Goal: Information Seeking & Learning: Learn about a topic

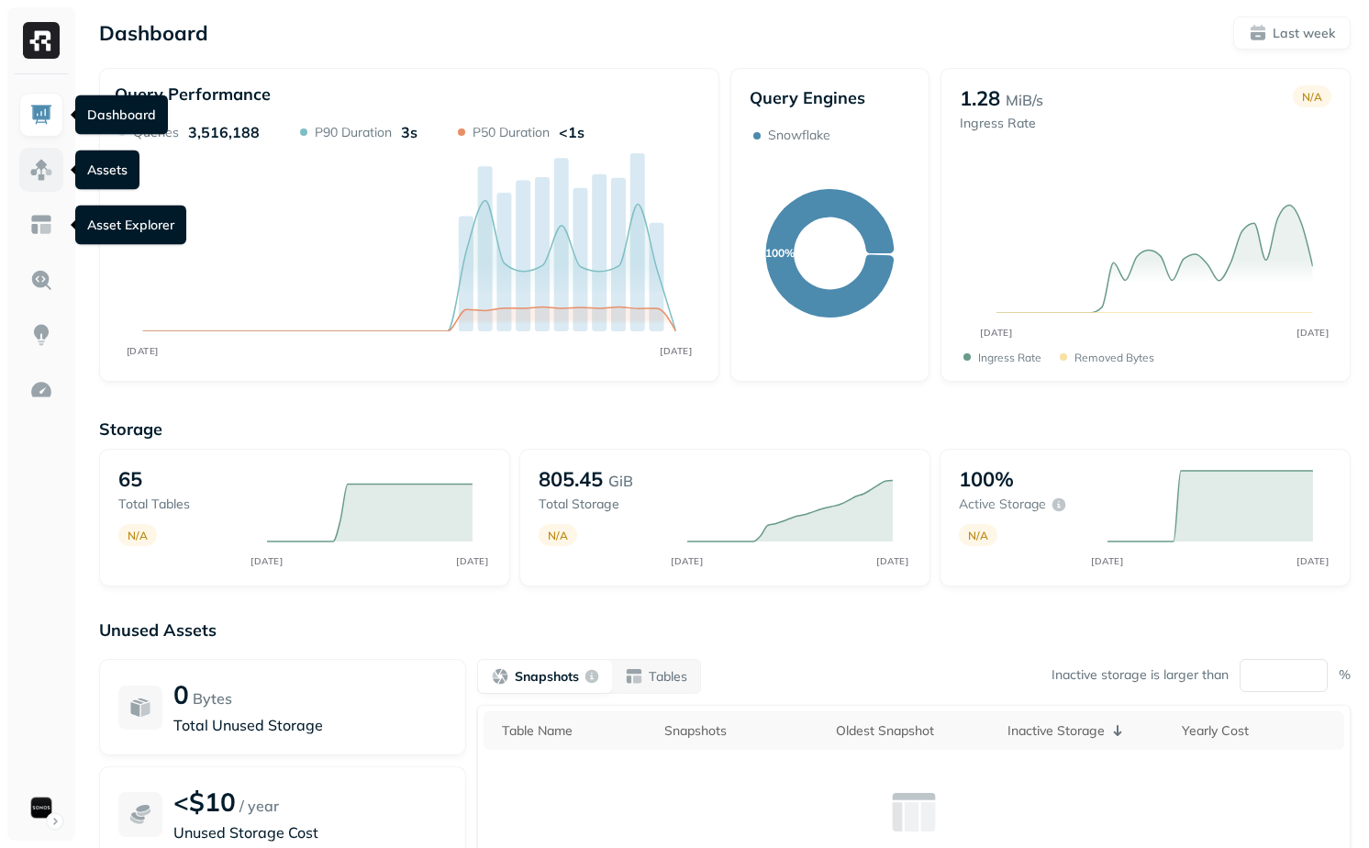
click at [56, 171] on link at bounding box center [41, 170] width 44 height 44
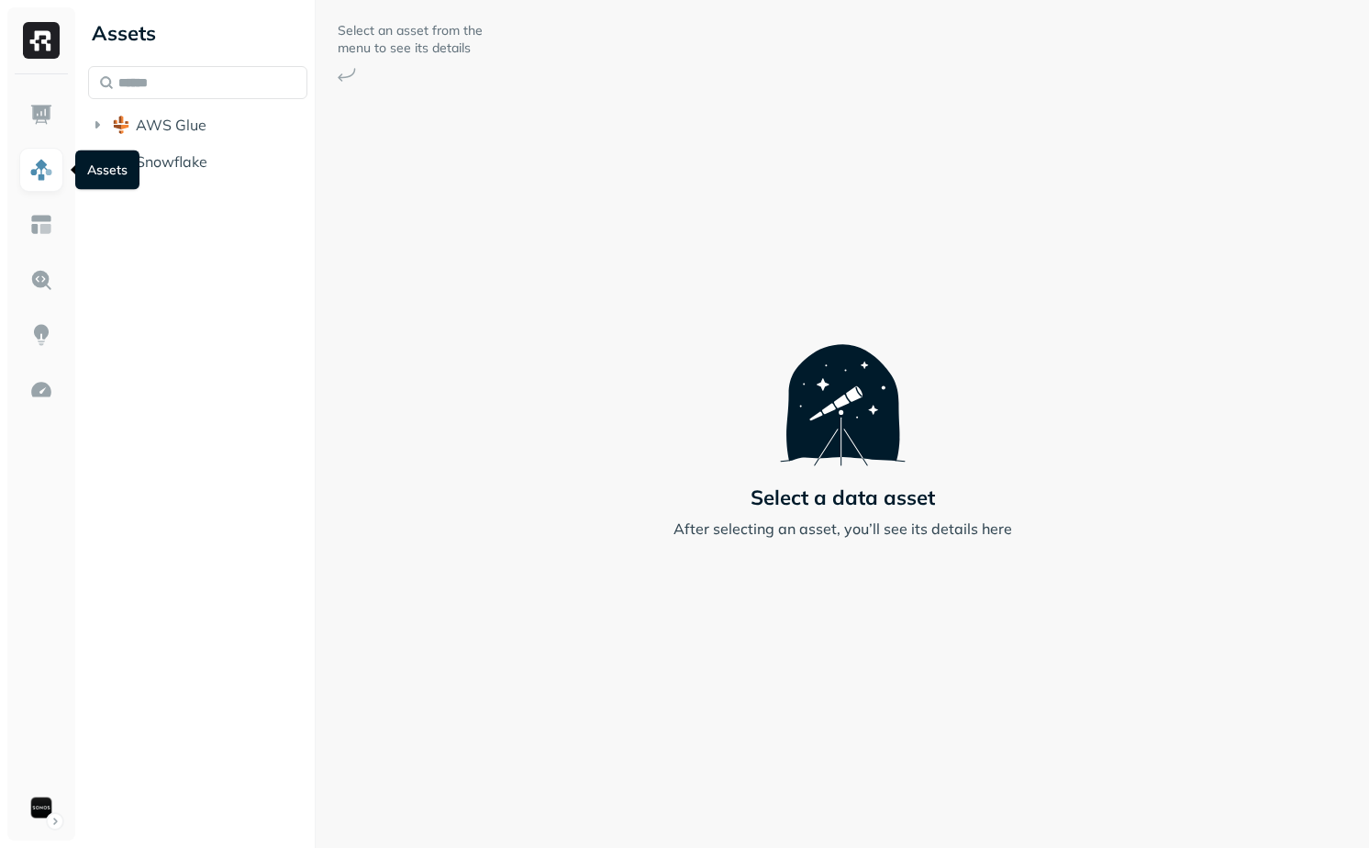
click at [18, 110] on ul at bounding box center [41, 461] width 46 height 737
click at [64, 122] on div at bounding box center [41, 457] width 68 height 766
click at [70, 123] on div at bounding box center [41, 457] width 68 height 766
click at [48, 122] on img at bounding box center [41, 115] width 24 height 24
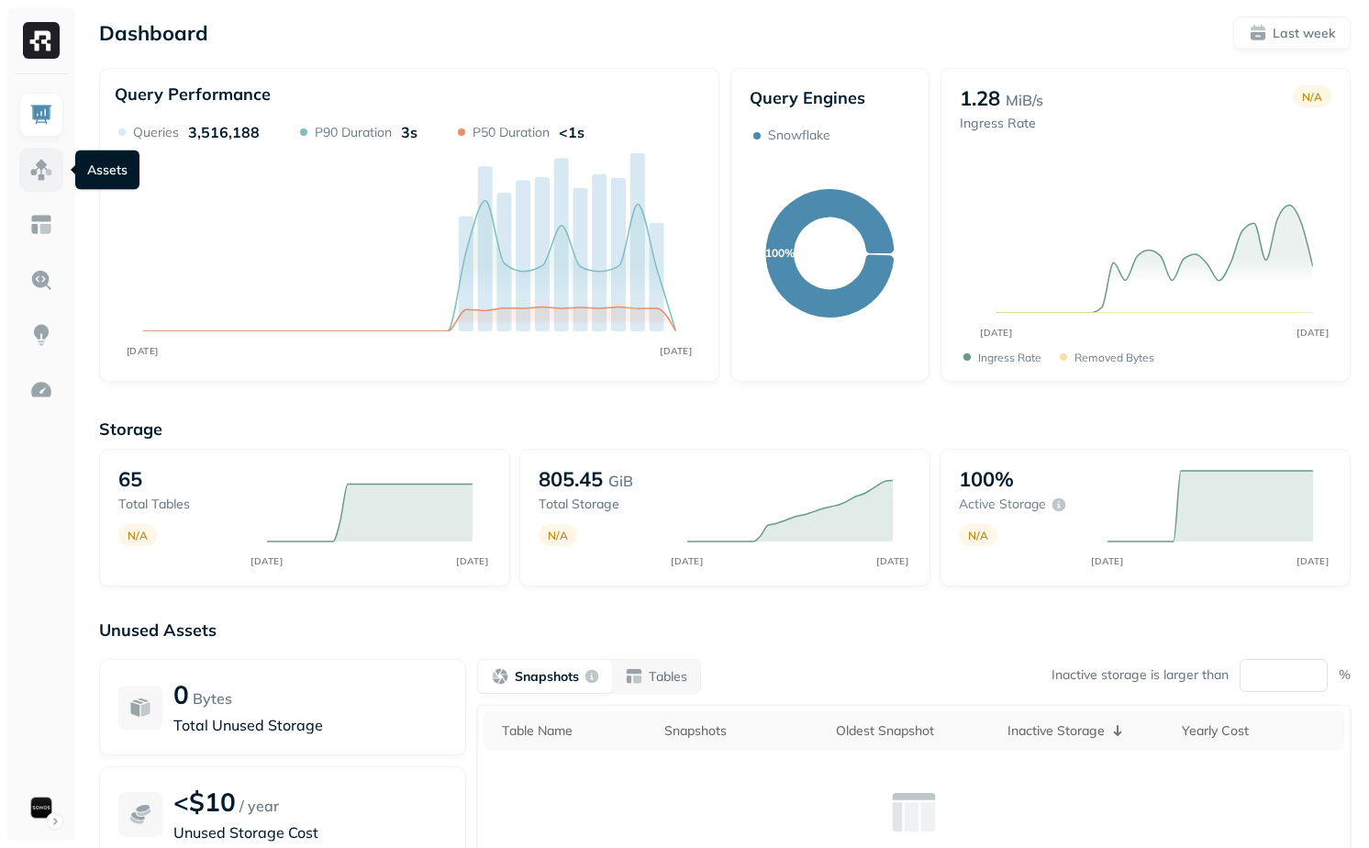
click at [28, 165] on link at bounding box center [41, 170] width 44 height 44
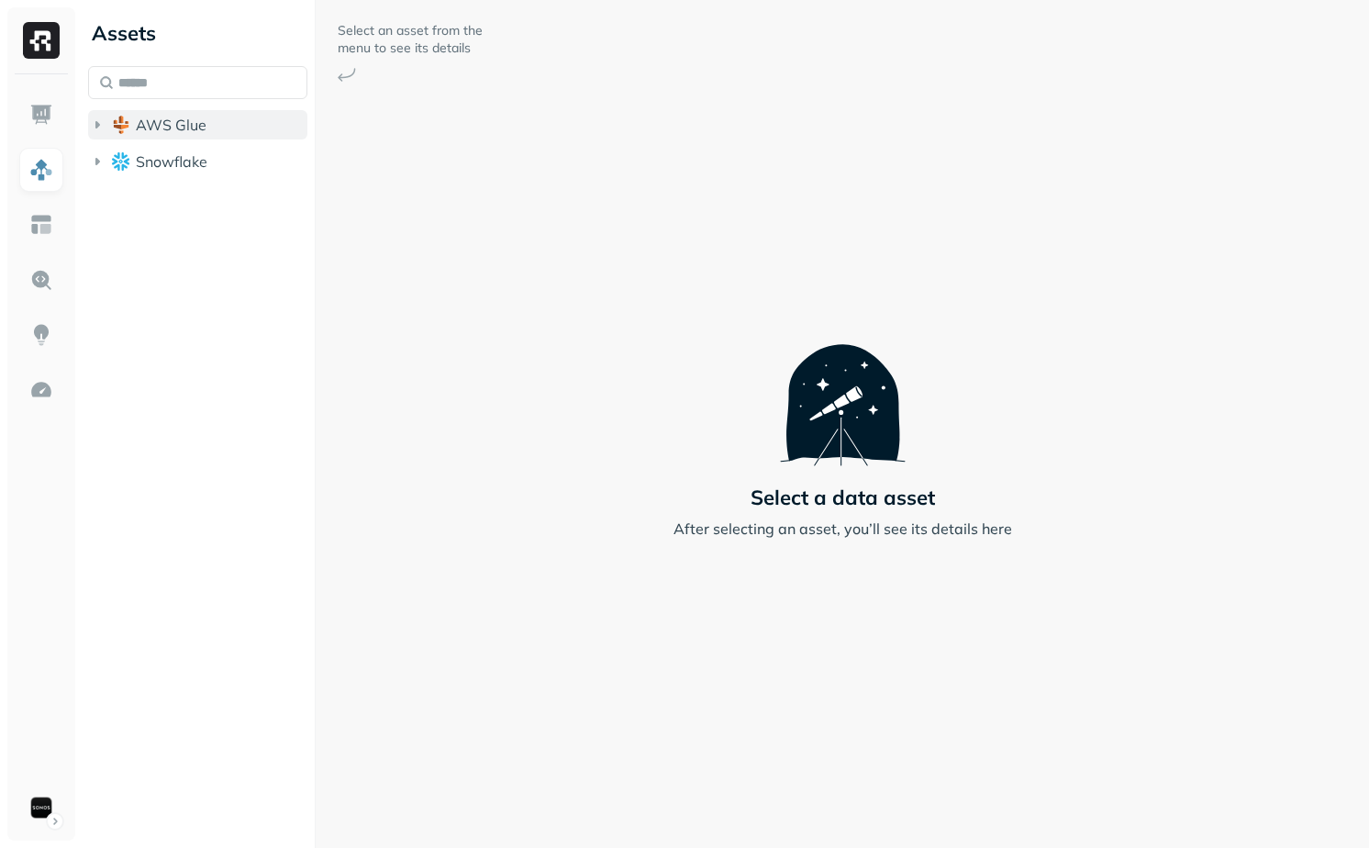
click at [162, 137] on button "AWS Glue" at bounding box center [197, 124] width 219 height 29
click at [163, 213] on li "Snowflake" at bounding box center [197, 200] width 219 height 33
click at [163, 204] on span "Snowflake" at bounding box center [172, 198] width 72 height 18
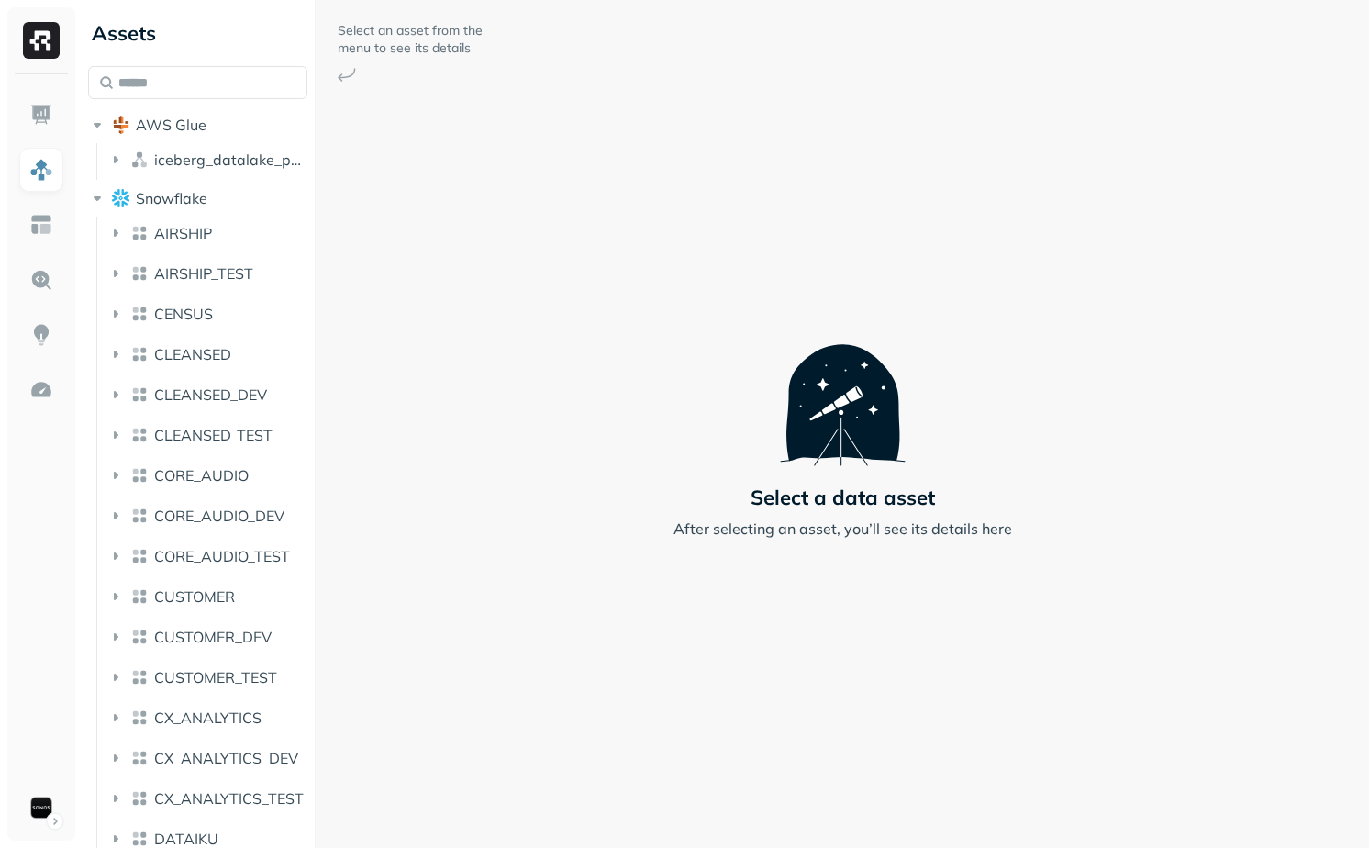
click at [368, 226] on div "Select an asset from the menu to see its details Select a data asset After sele…" at bounding box center [843, 424] width 1054 height 848
click at [274, 173] on button "iceberg_datalake_poc_db" at bounding box center [207, 159] width 202 height 29
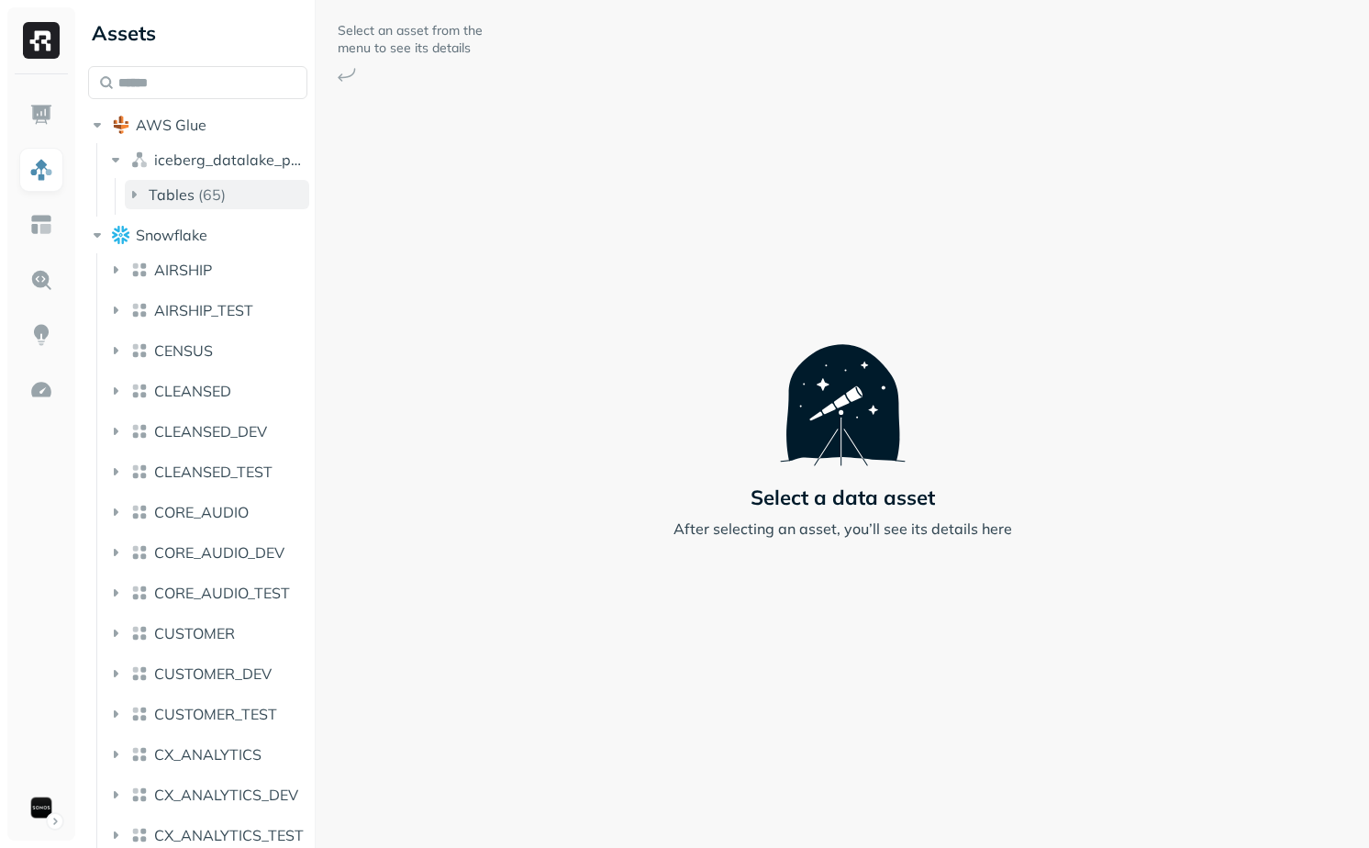
click at [241, 207] on button "Tables ( 65 )" at bounding box center [217, 194] width 184 height 29
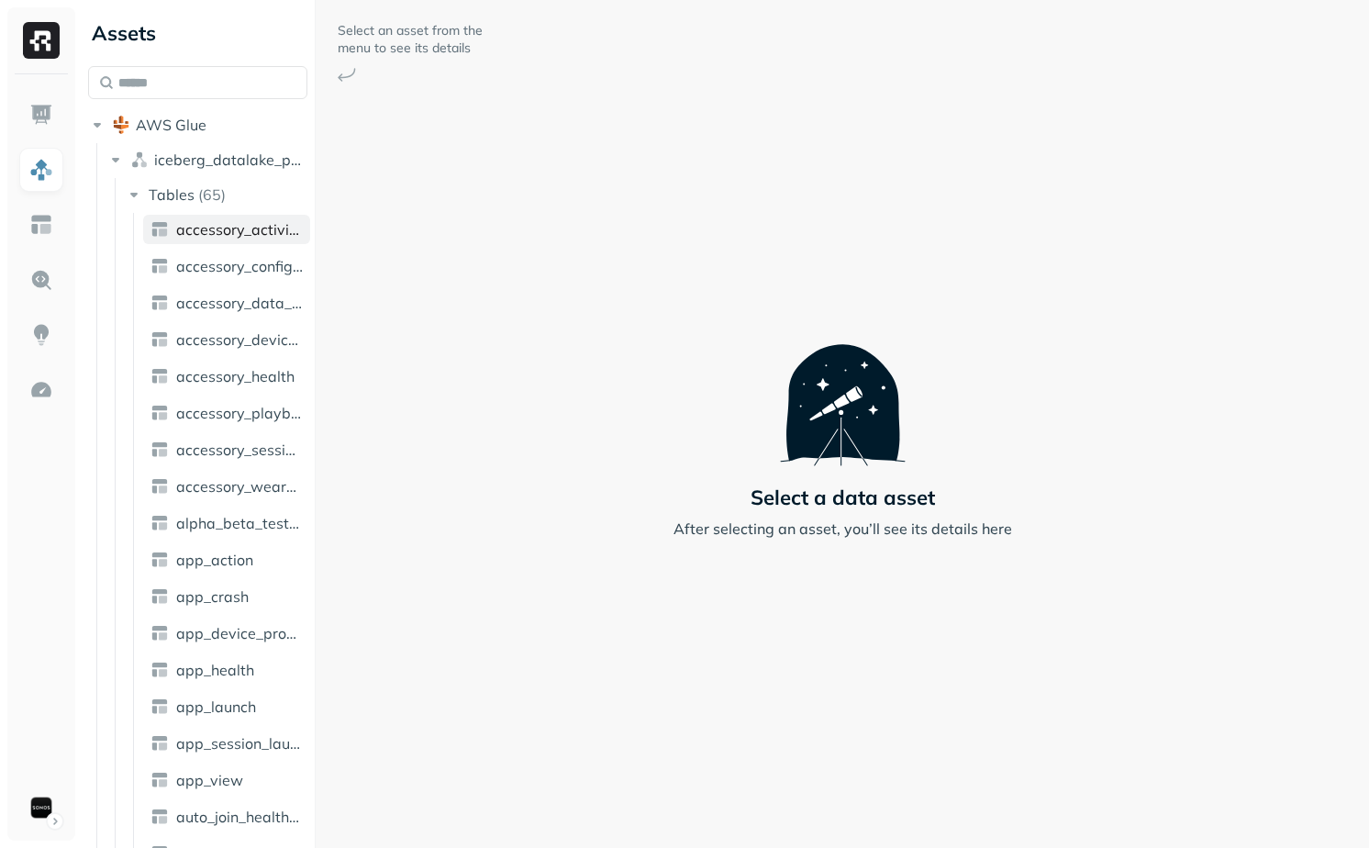
click at [239, 225] on span "accessory_activity_report" at bounding box center [239, 229] width 127 height 18
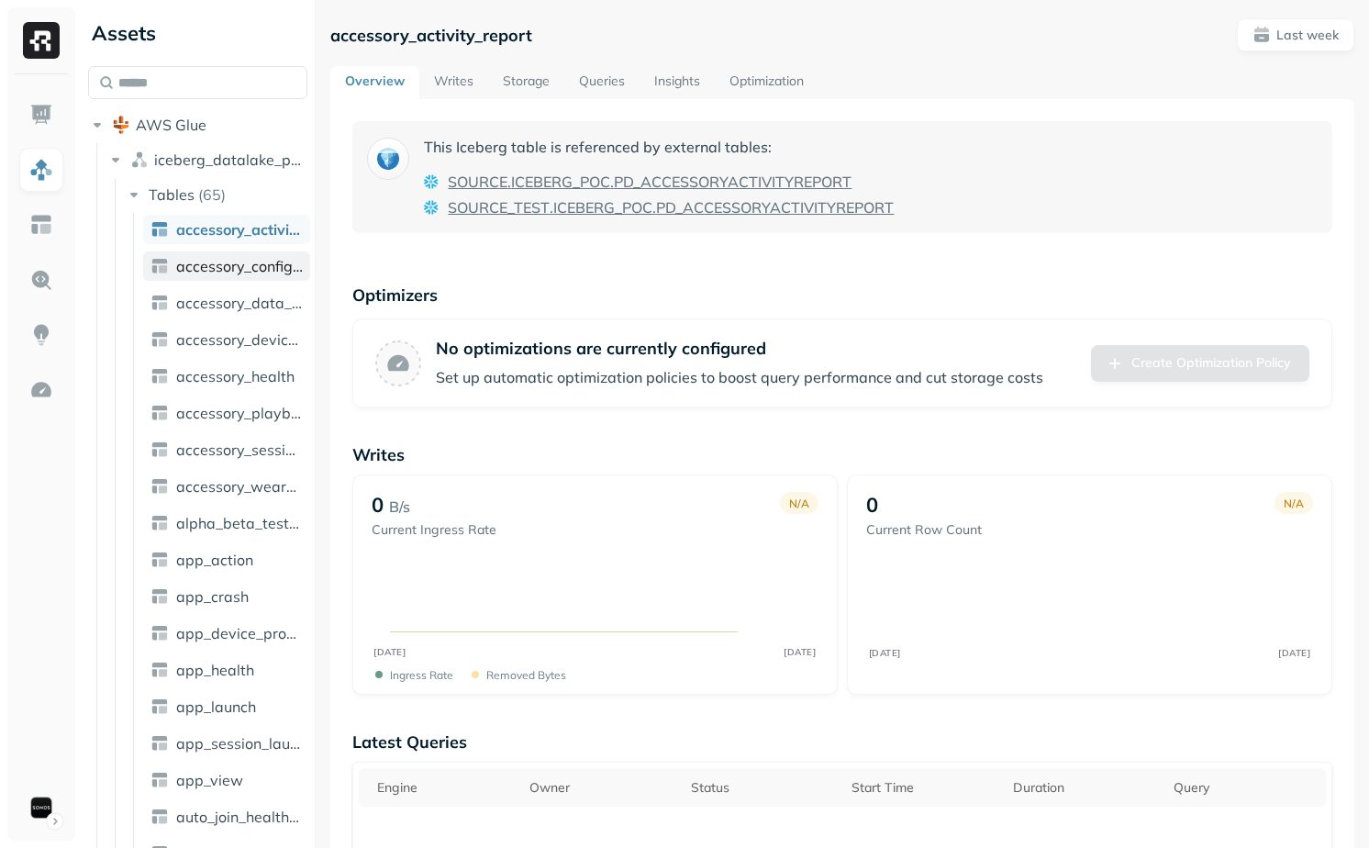
click at [237, 266] on span "accessory_config_report" at bounding box center [239, 266] width 127 height 18
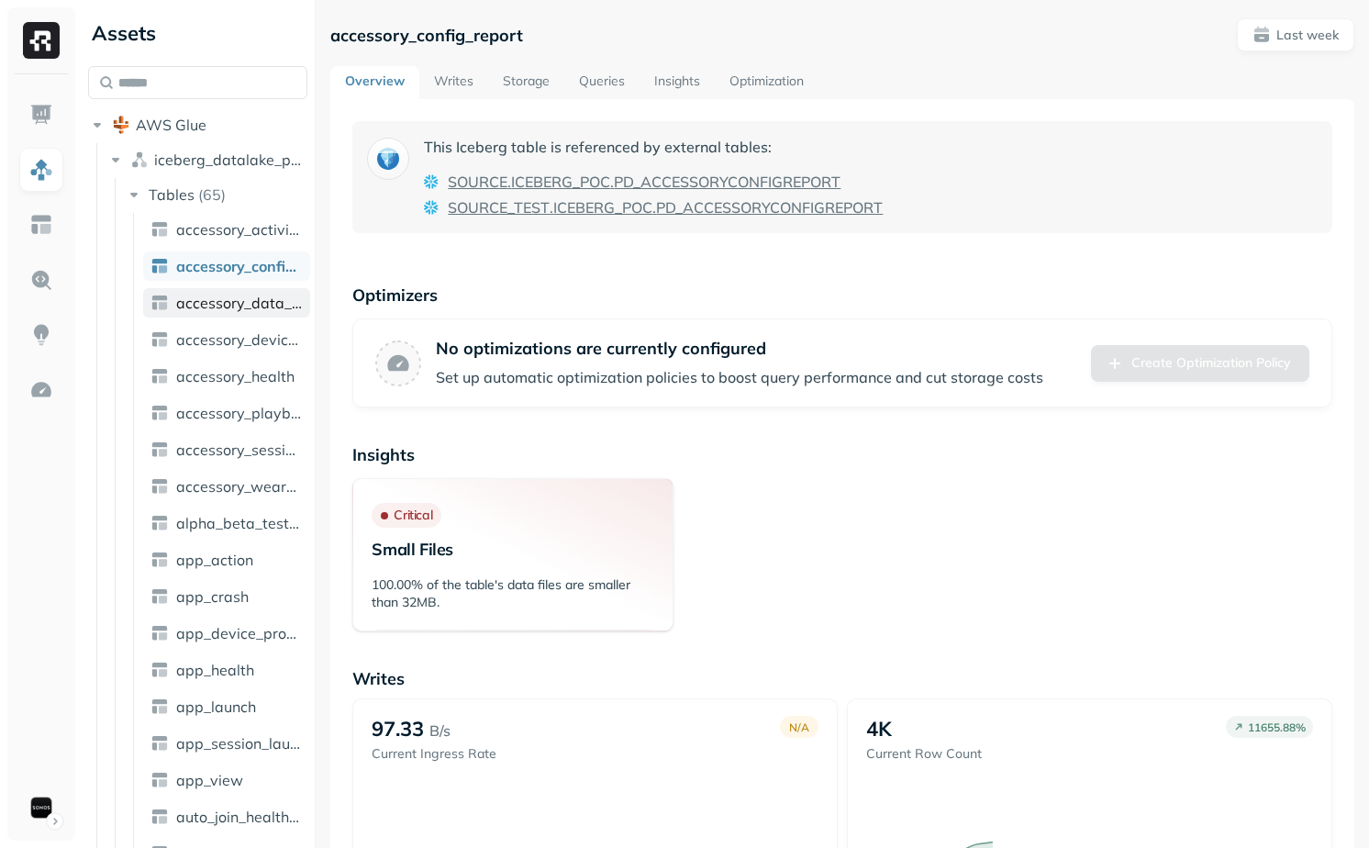
click at [229, 296] on span "accessory_data_gap_report" at bounding box center [239, 303] width 127 height 18
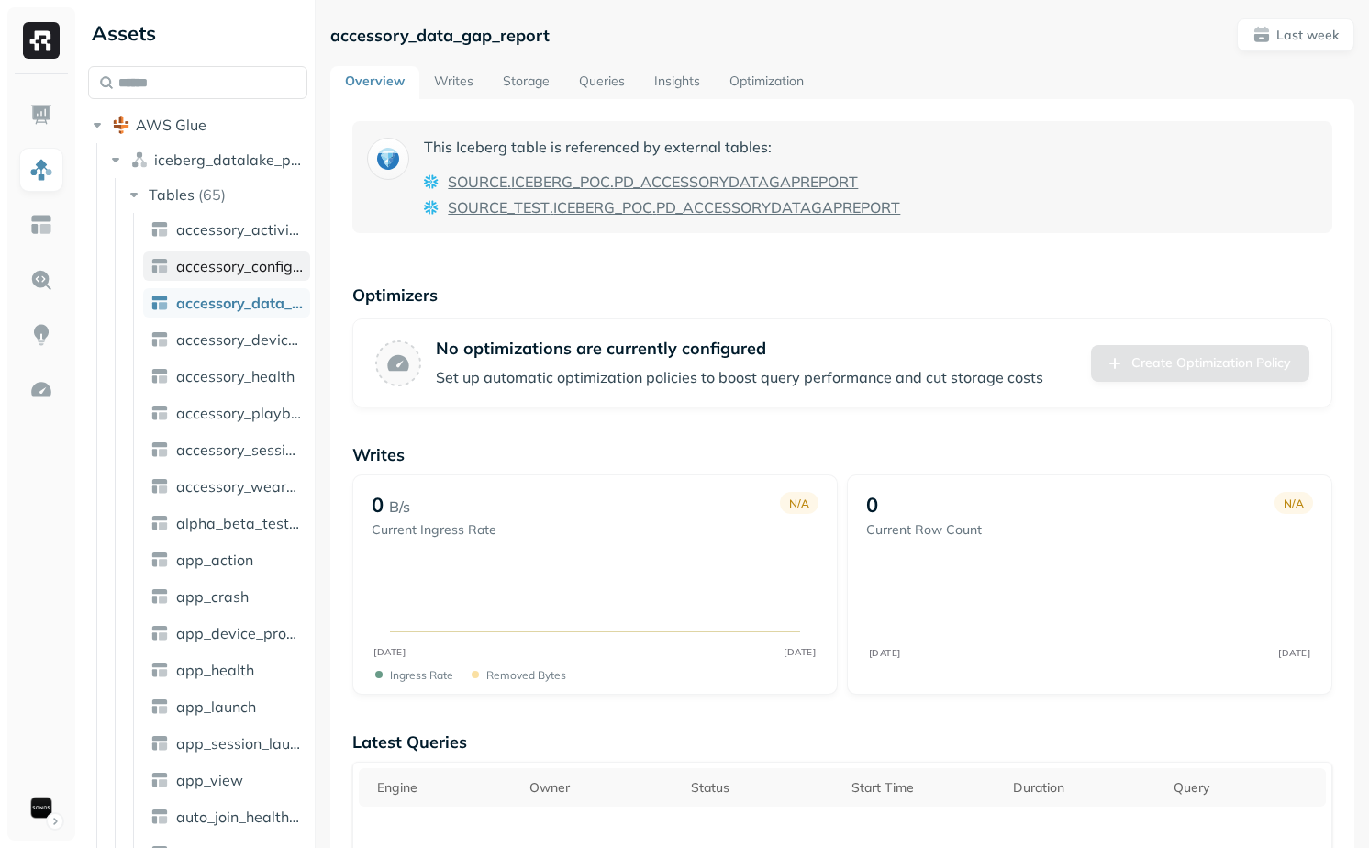
click at [226, 258] on span "accessory_config_report" at bounding box center [239, 266] width 127 height 18
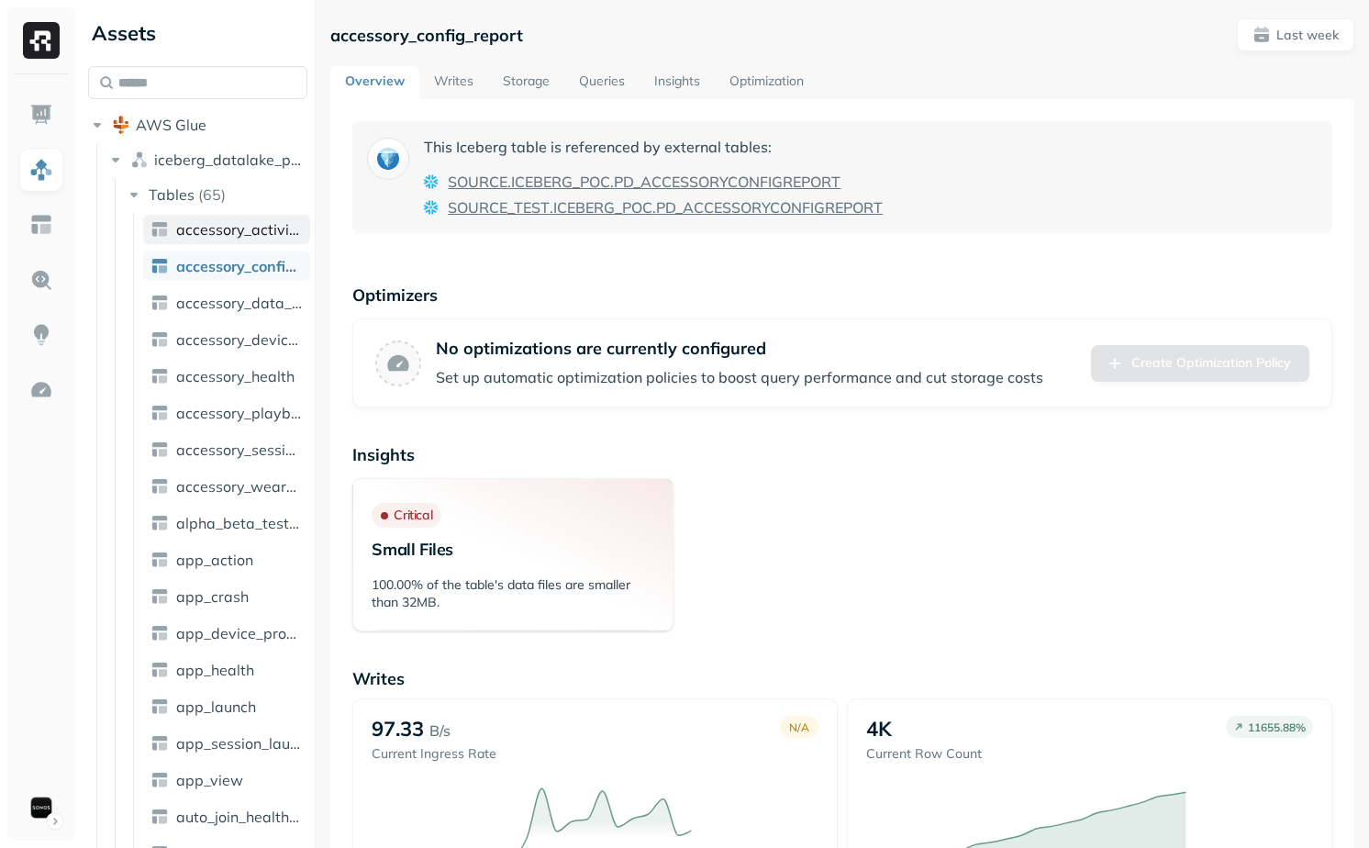
click at [226, 236] on span "accessory_activity_report" at bounding box center [239, 229] width 127 height 18
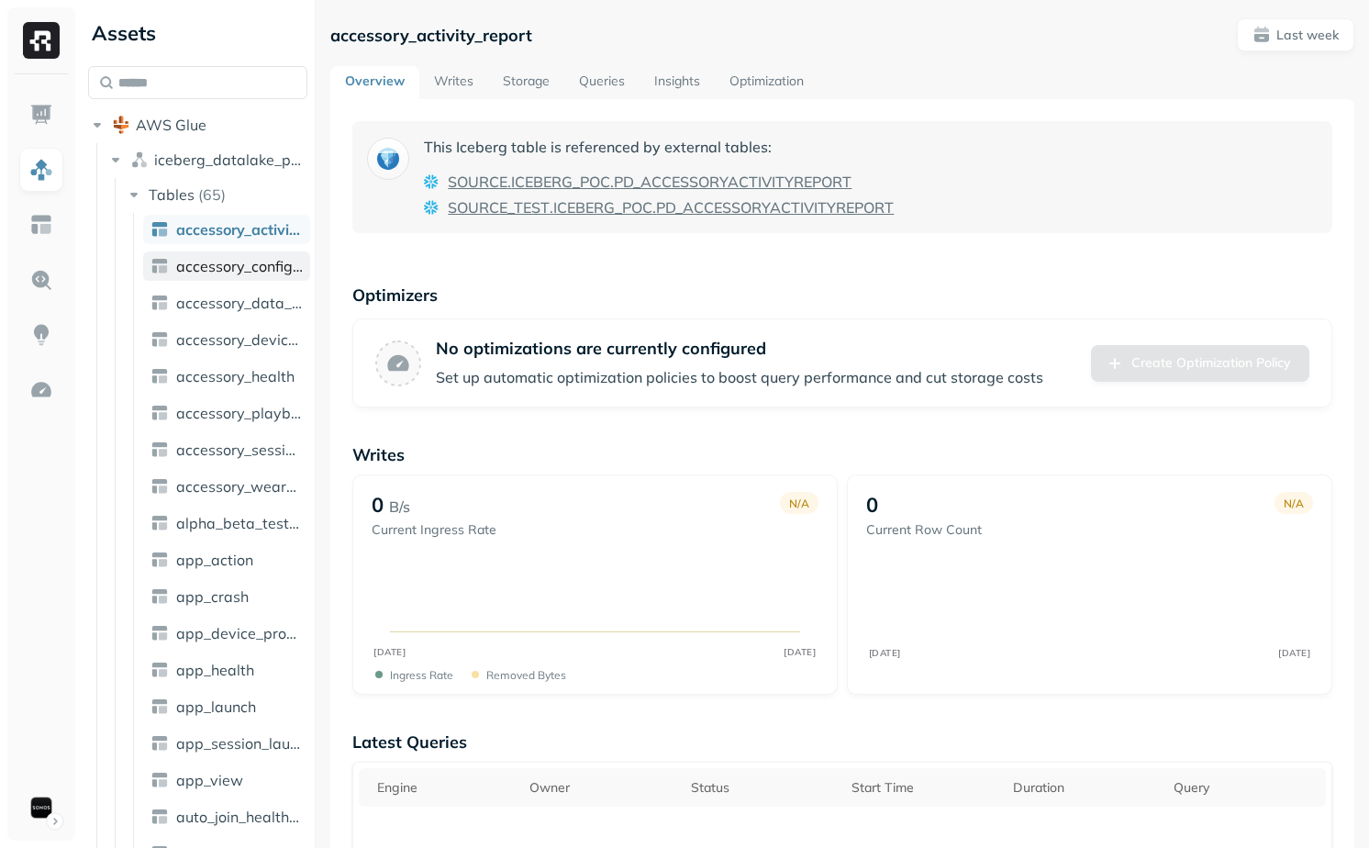
click at [229, 267] on span "accessory_config_report" at bounding box center [239, 266] width 127 height 18
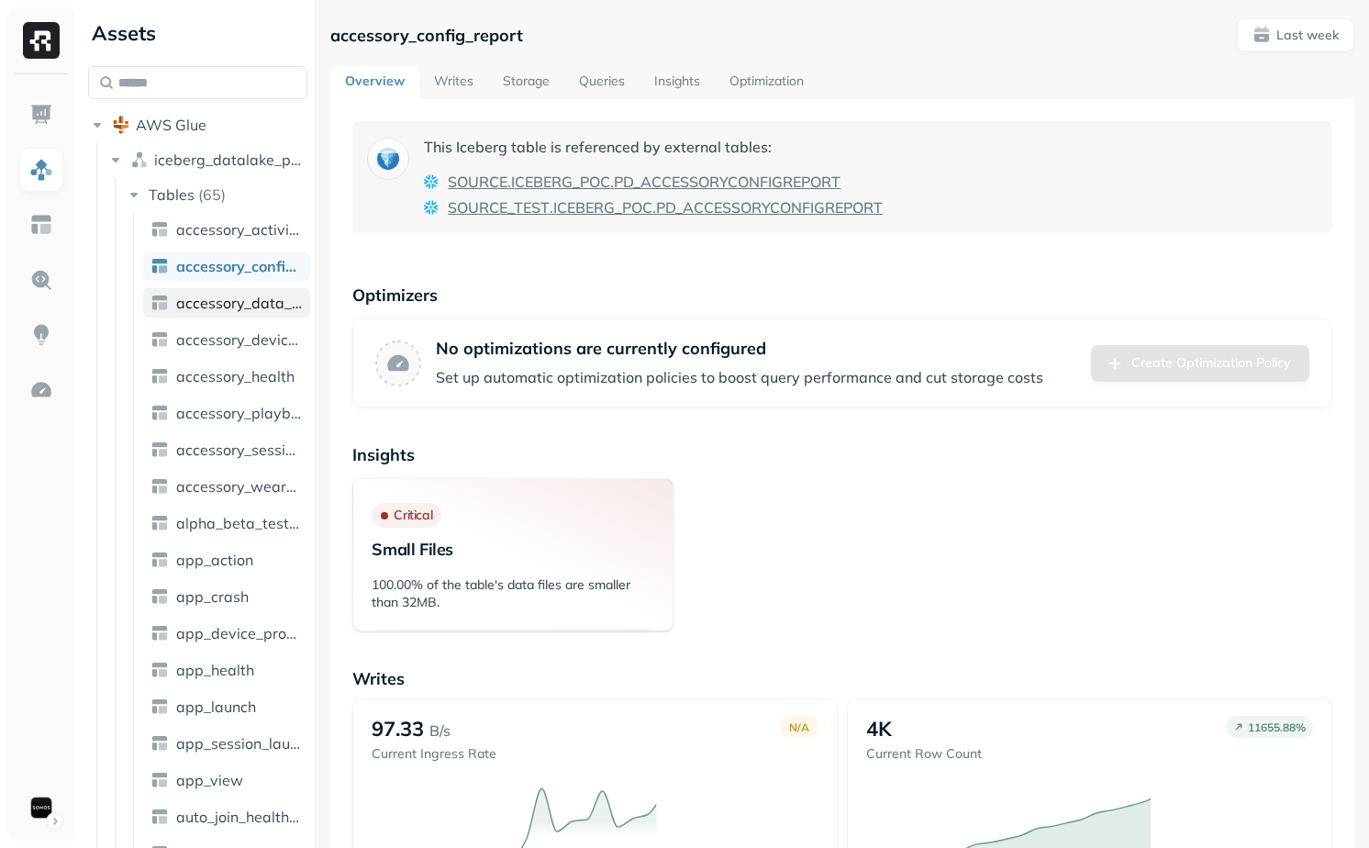
click at [227, 301] on span "accessory_data_gap_report" at bounding box center [239, 303] width 127 height 18
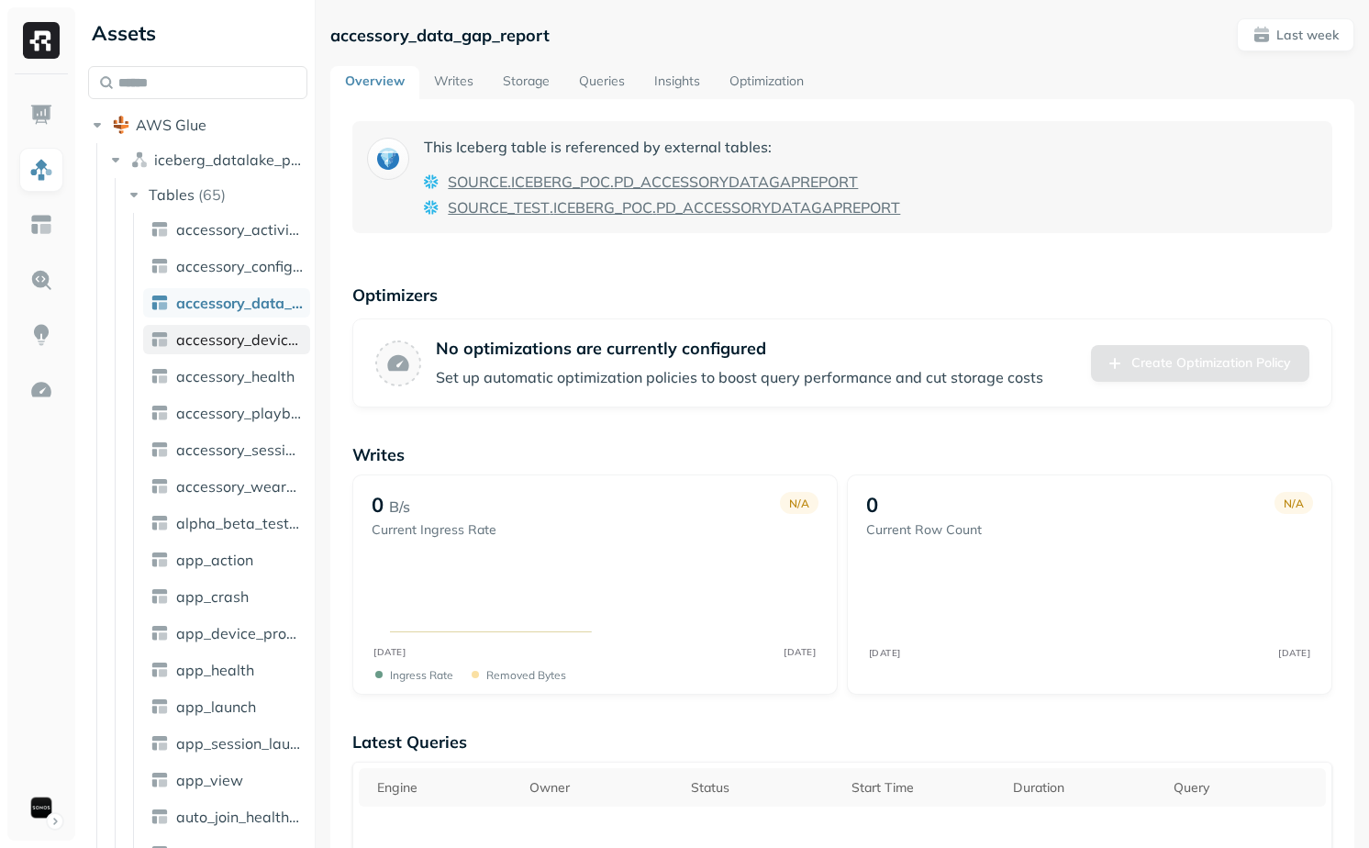
click at [227, 328] on link "accessory_device_button" at bounding box center [226, 339] width 167 height 29
click at [224, 370] on span "accessory_health" at bounding box center [235, 376] width 118 height 18
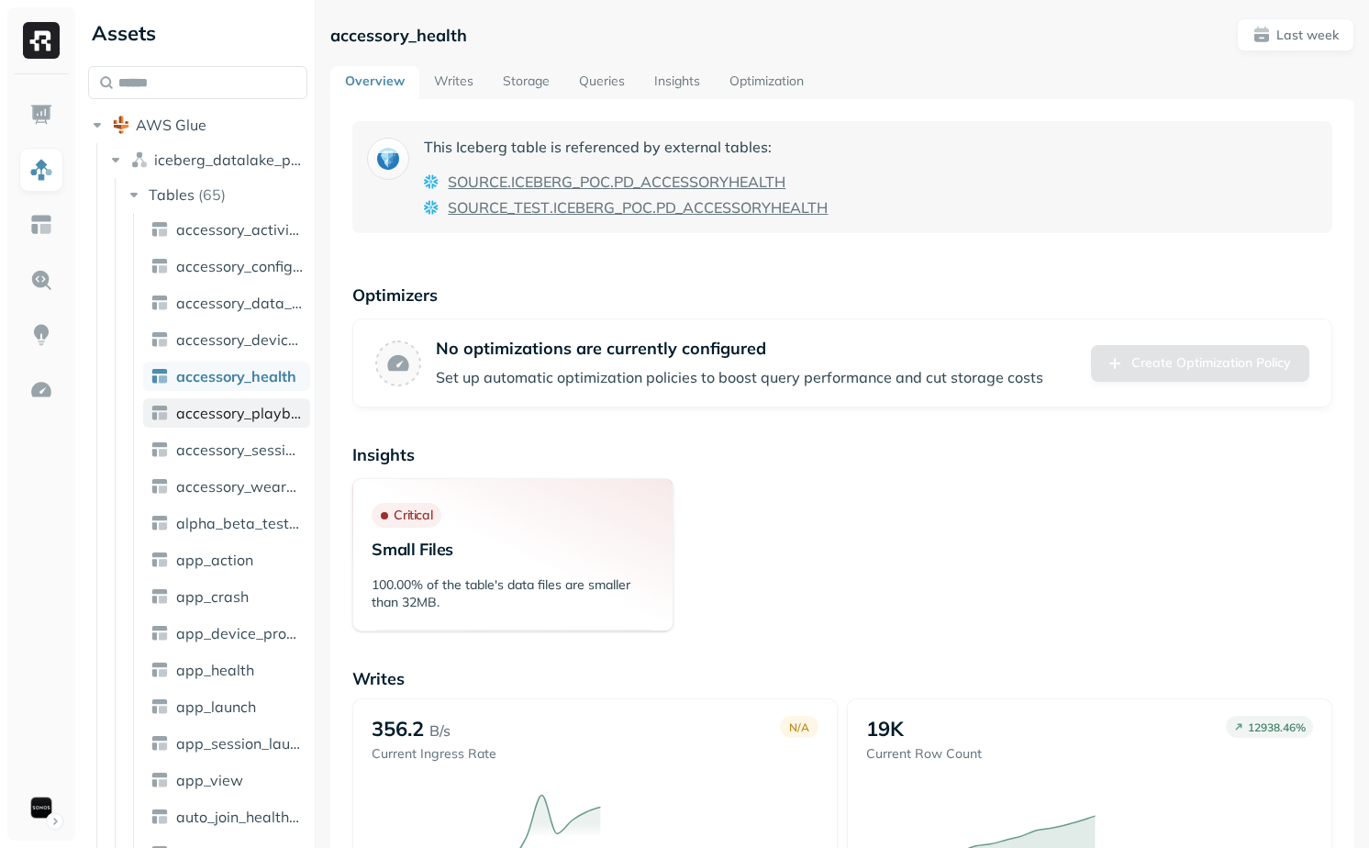
click at [226, 407] on span "accessory_playback_time" at bounding box center [239, 413] width 127 height 18
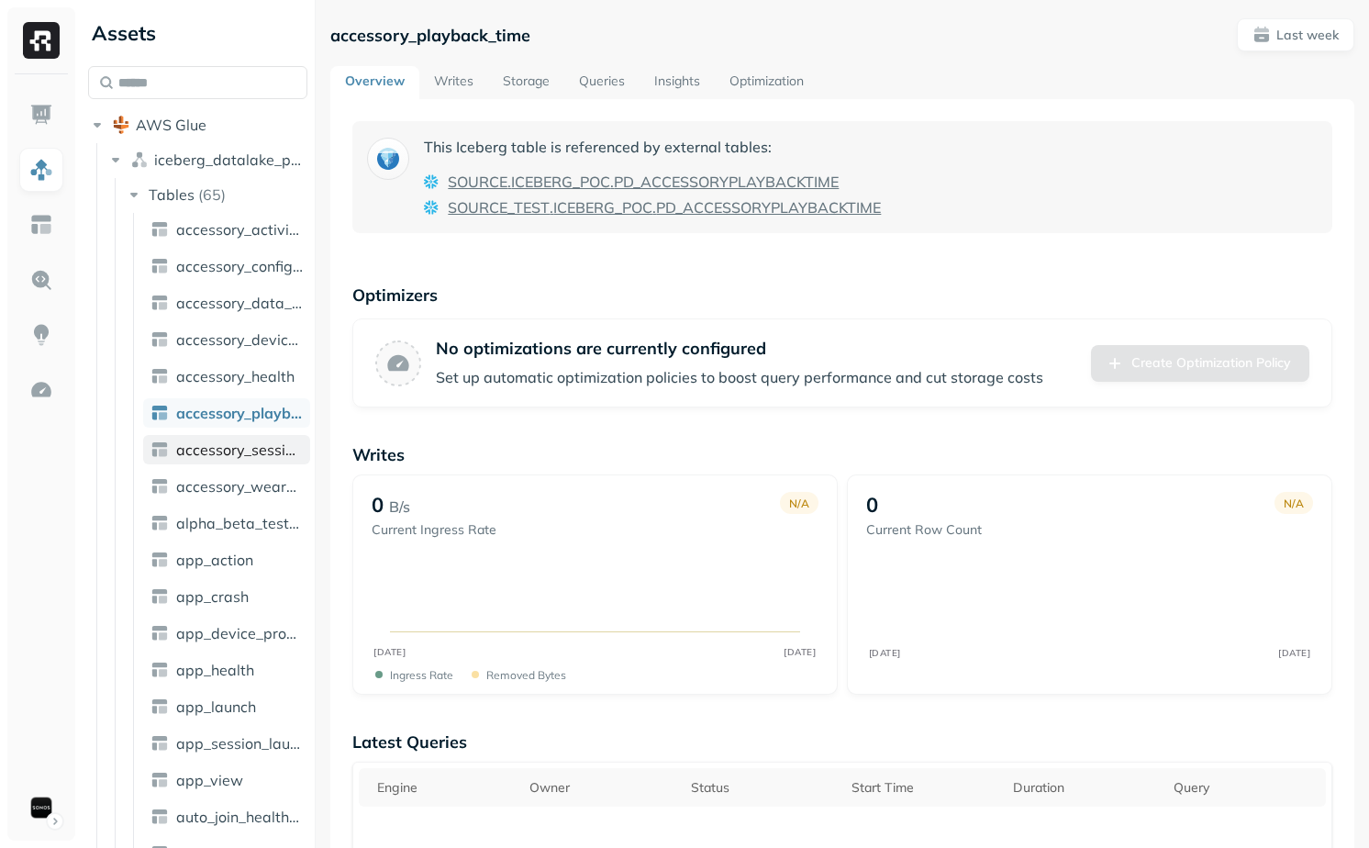
click at [262, 451] on span "accessory_session_report" at bounding box center [239, 450] width 127 height 18
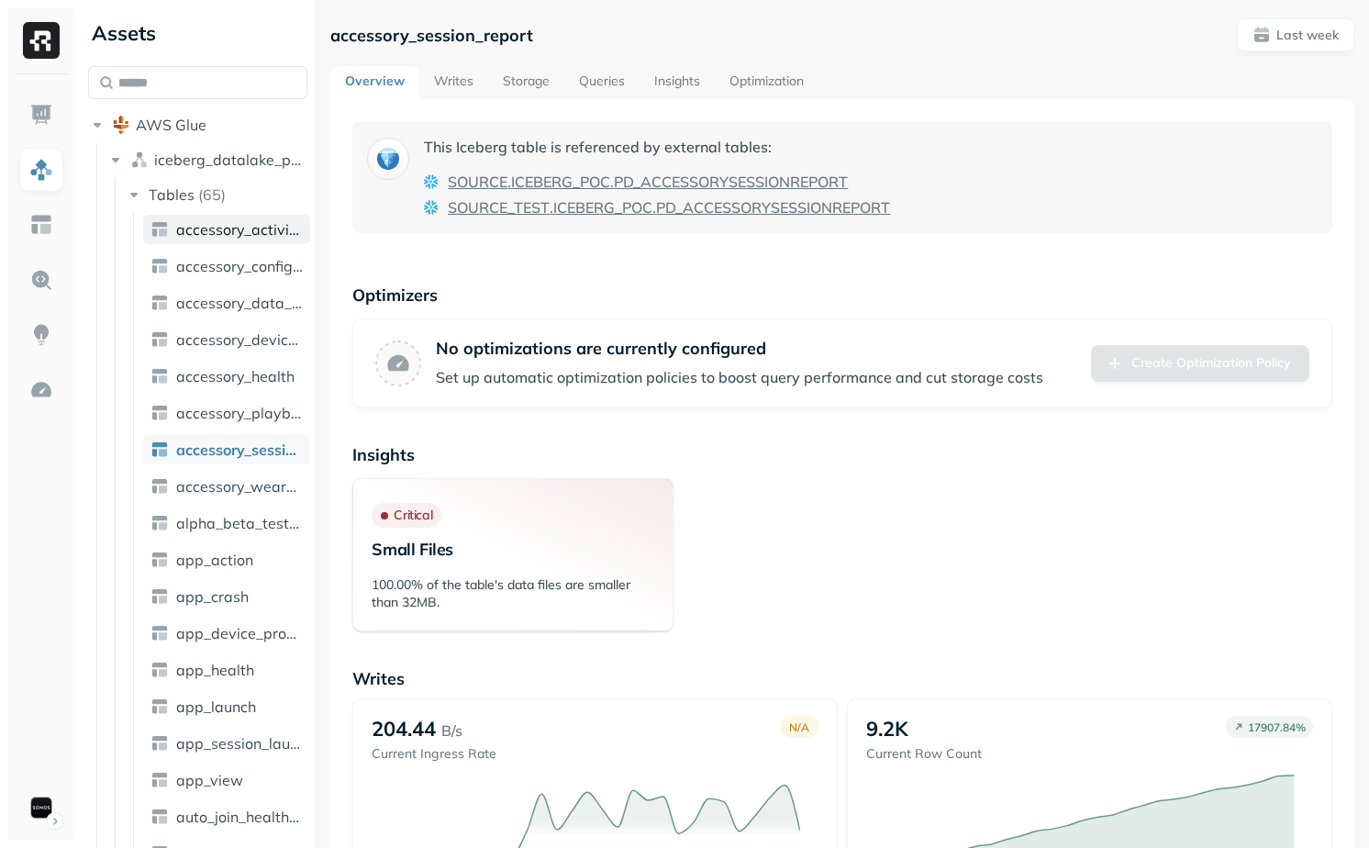
click at [222, 235] on span "accessory_activity_report" at bounding box center [239, 229] width 127 height 18
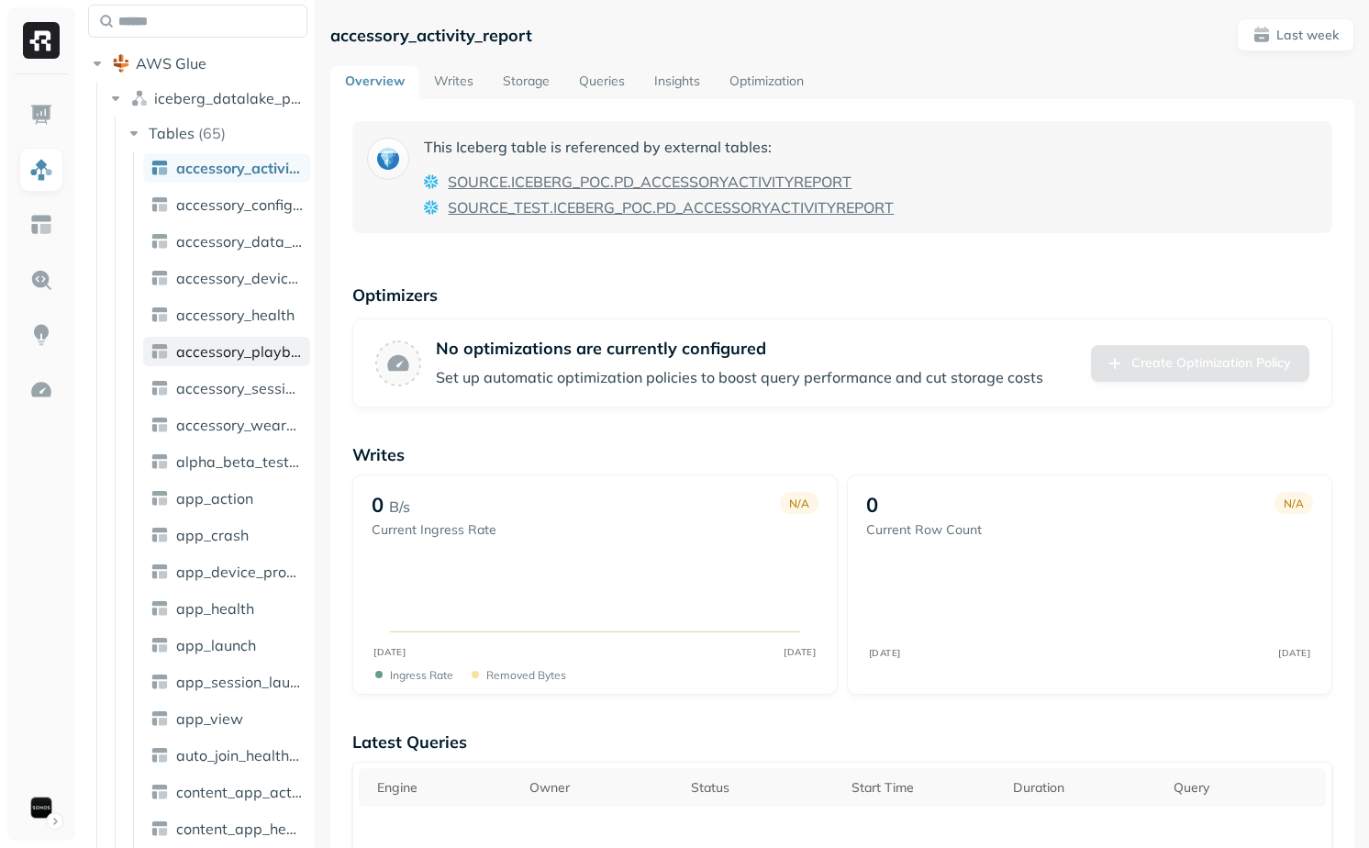
scroll to position [65, 0]
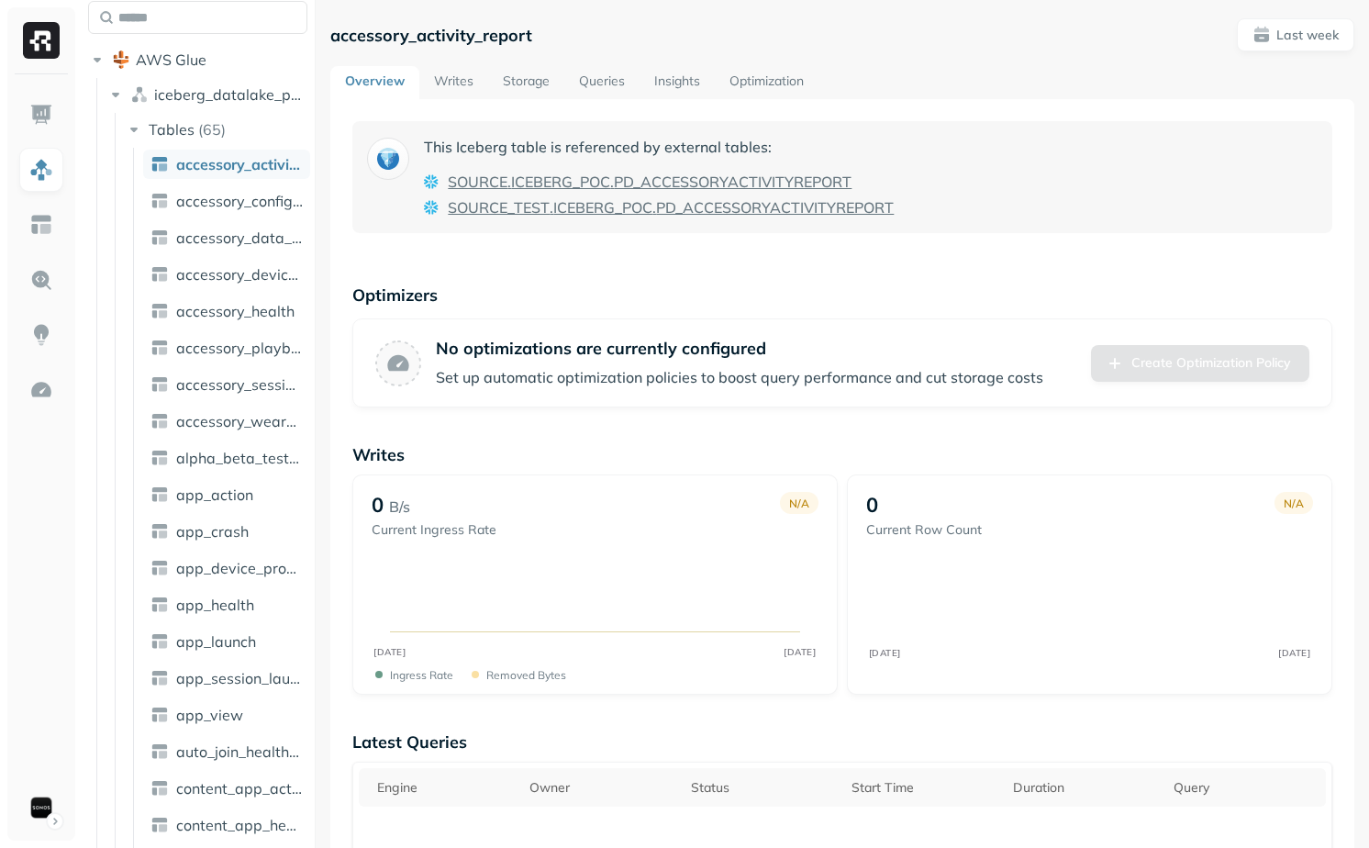
click at [231, 505] on link "app_action" at bounding box center [226, 494] width 167 height 29
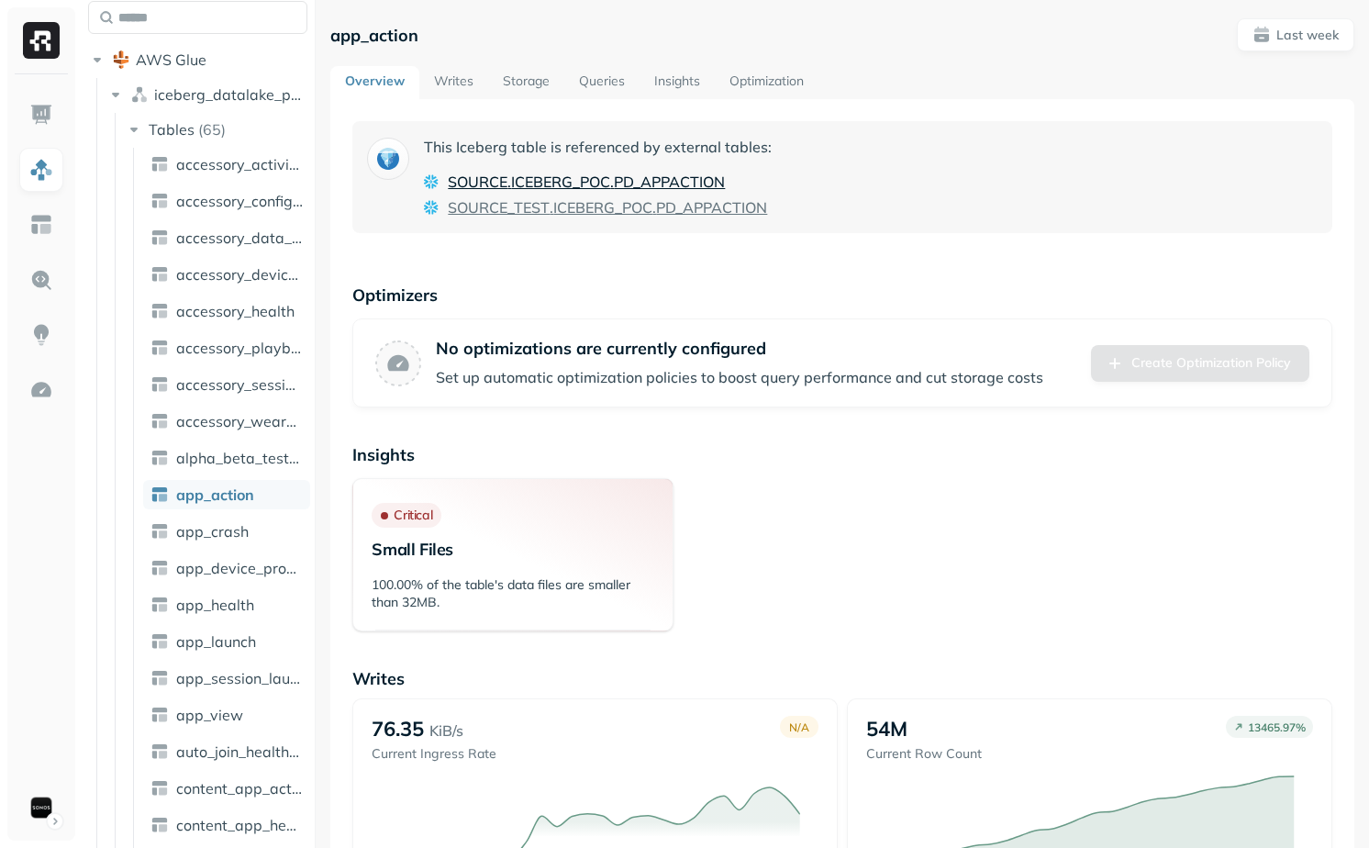
click at [623, 183] on span "PD_APPACTION" at bounding box center [669, 182] width 111 height 22
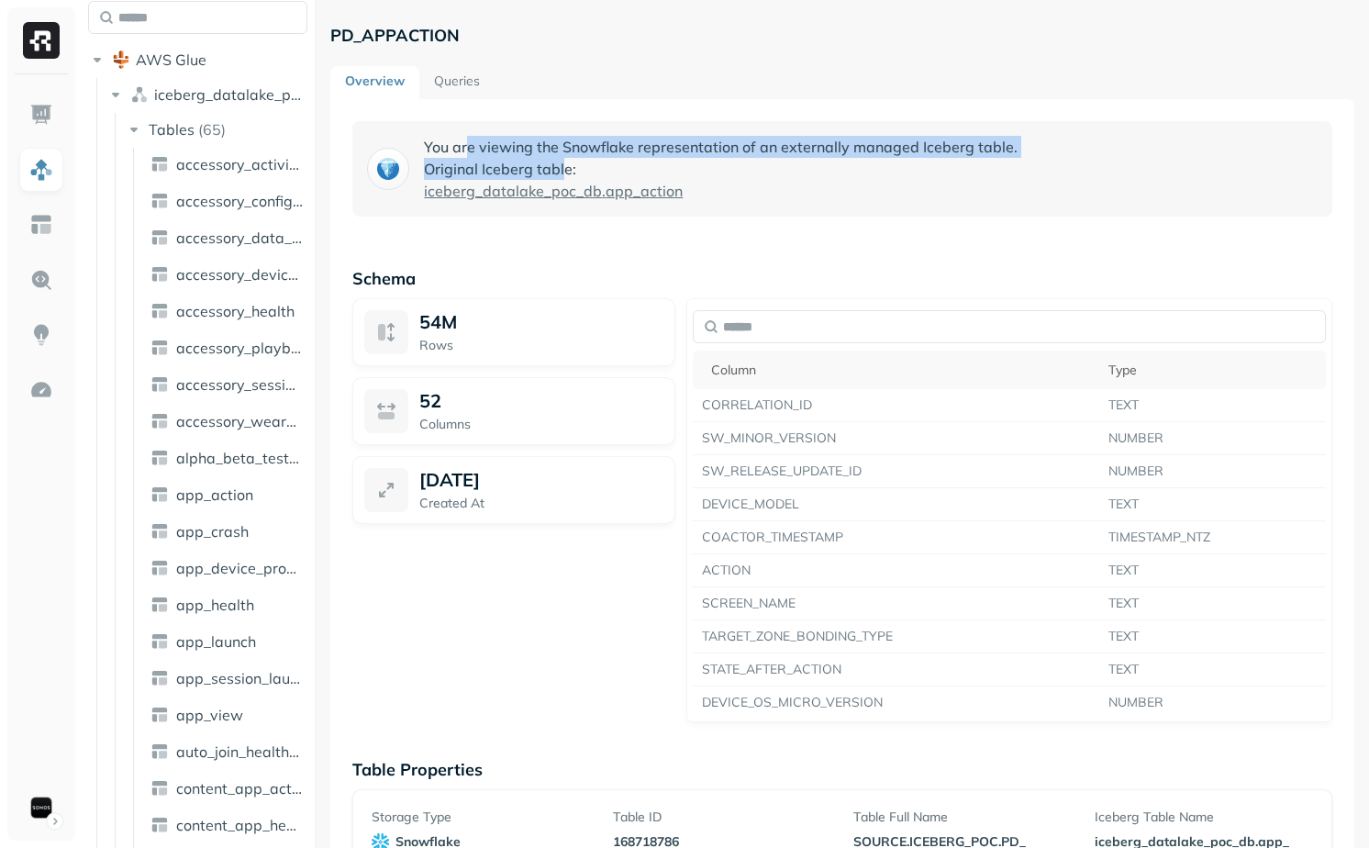
drag, startPoint x: 465, startPoint y: 143, endPoint x: 566, endPoint y: 173, distance: 105.4
click at [566, 173] on p "You are viewing the Snowflake representation of an externally managed Iceberg t…" at bounding box center [721, 169] width 594 height 66
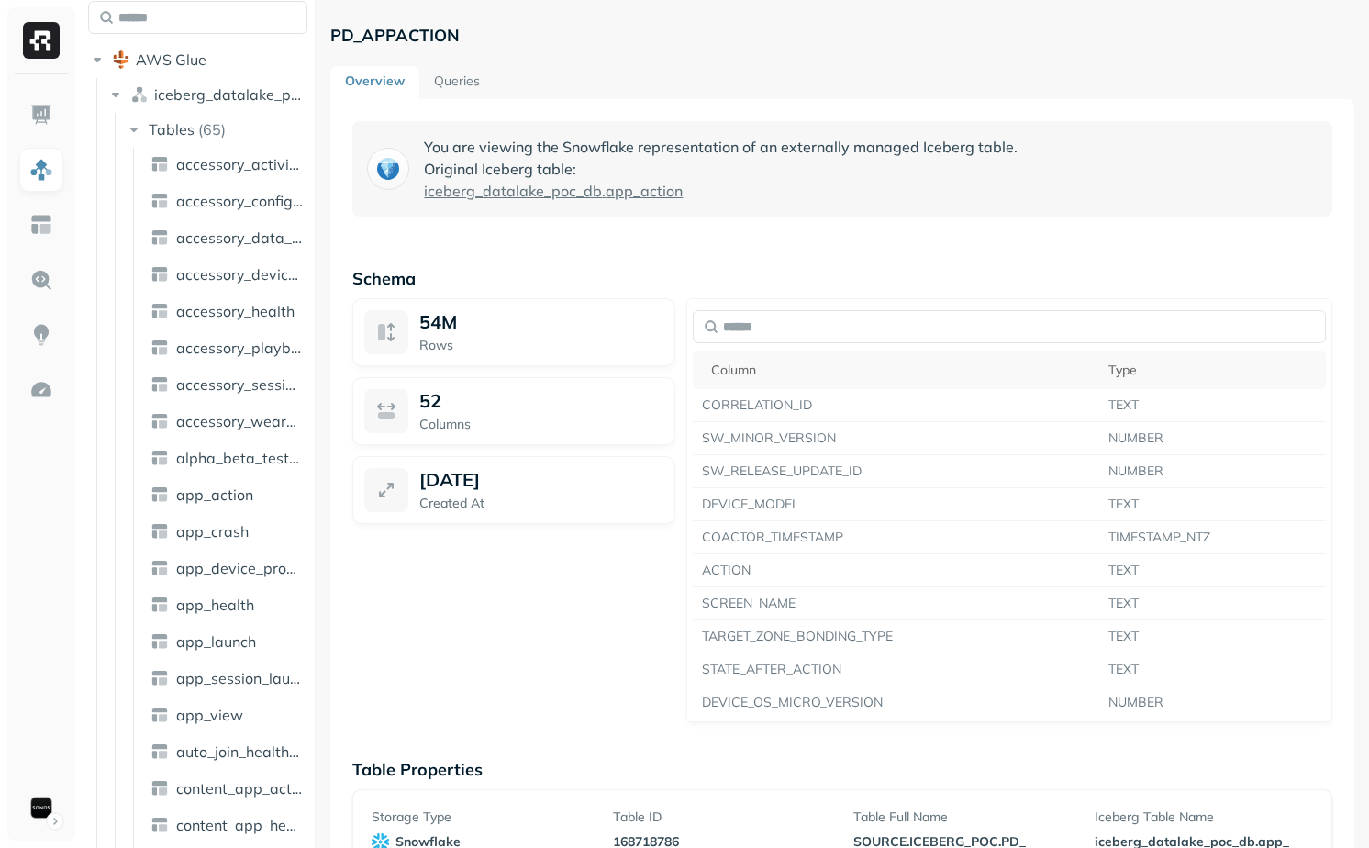
click at [738, 124] on div "You are viewing the Snowflake representation of an externally managed Iceberg t…" at bounding box center [842, 168] width 980 height 95
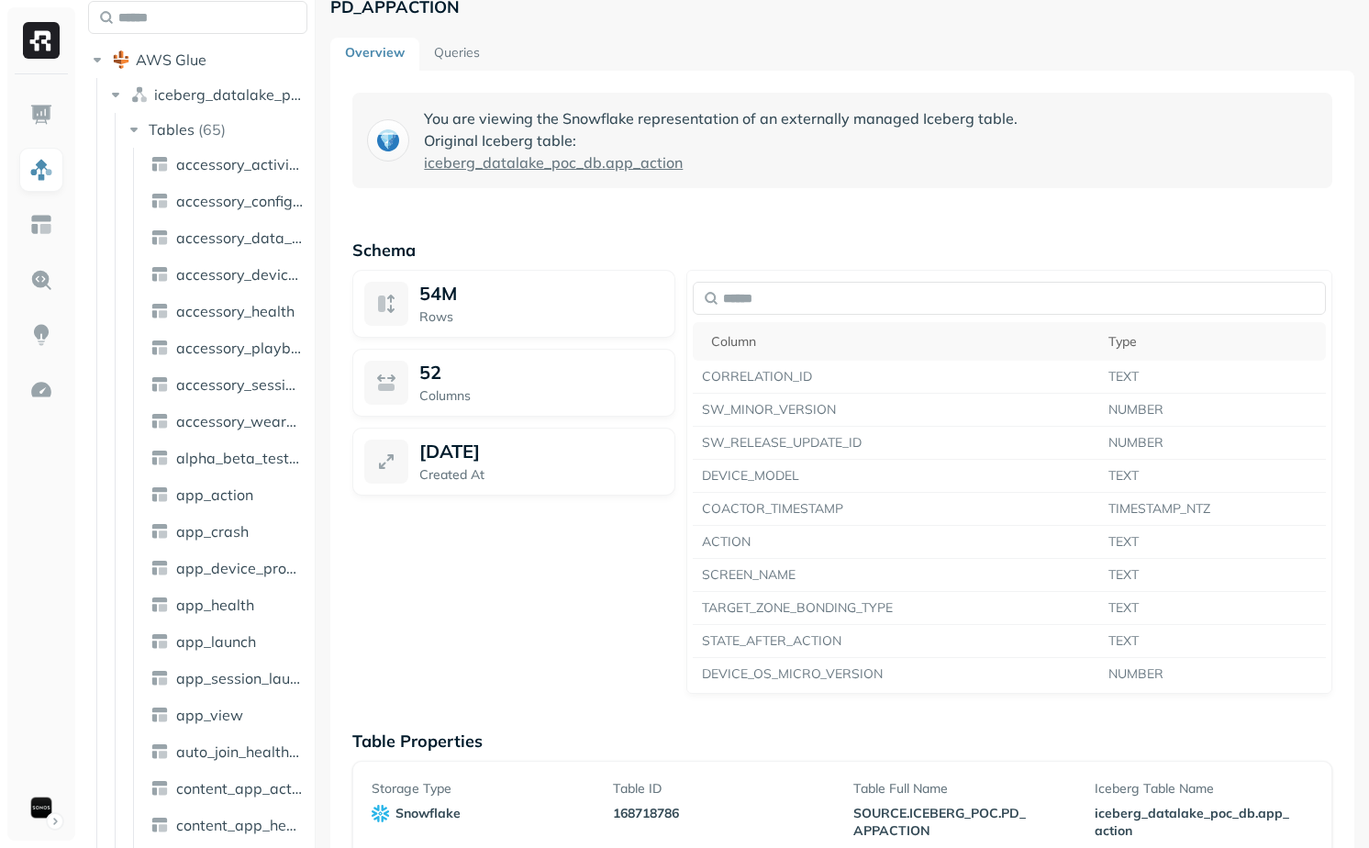
scroll to position [99, 0]
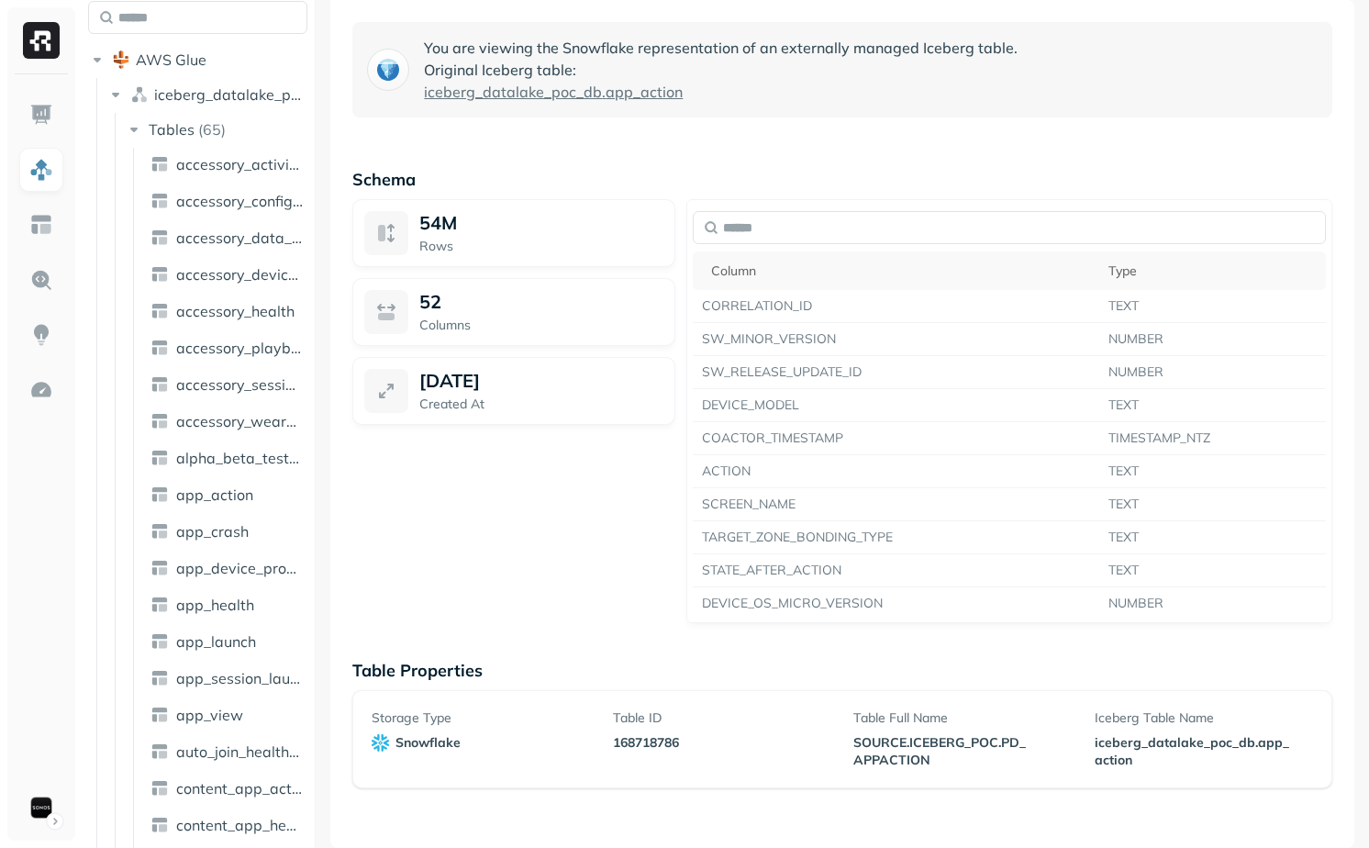
click at [1142, 743] on span "_" at bounding box center [1145, 742] width 6 height 17
drag, startPoint x: 1141, startPoint y: 743, endPoint x: 1151, endPoint y: 783, distance: 40.7
click at [1151, 782] on div "Storage Type snowflake Table ID 168718786 Table Full Name SOURCE . ICEBERG _ PO…" at bounding box center [842, 739] width 980 height 98
click at [1151, 780] on div "Storage Type snowflake Table ID 168718786 Table Full Name SOURCE . ICEBERG _ PO…" at bounding box center [842, 739] width 980 height 98
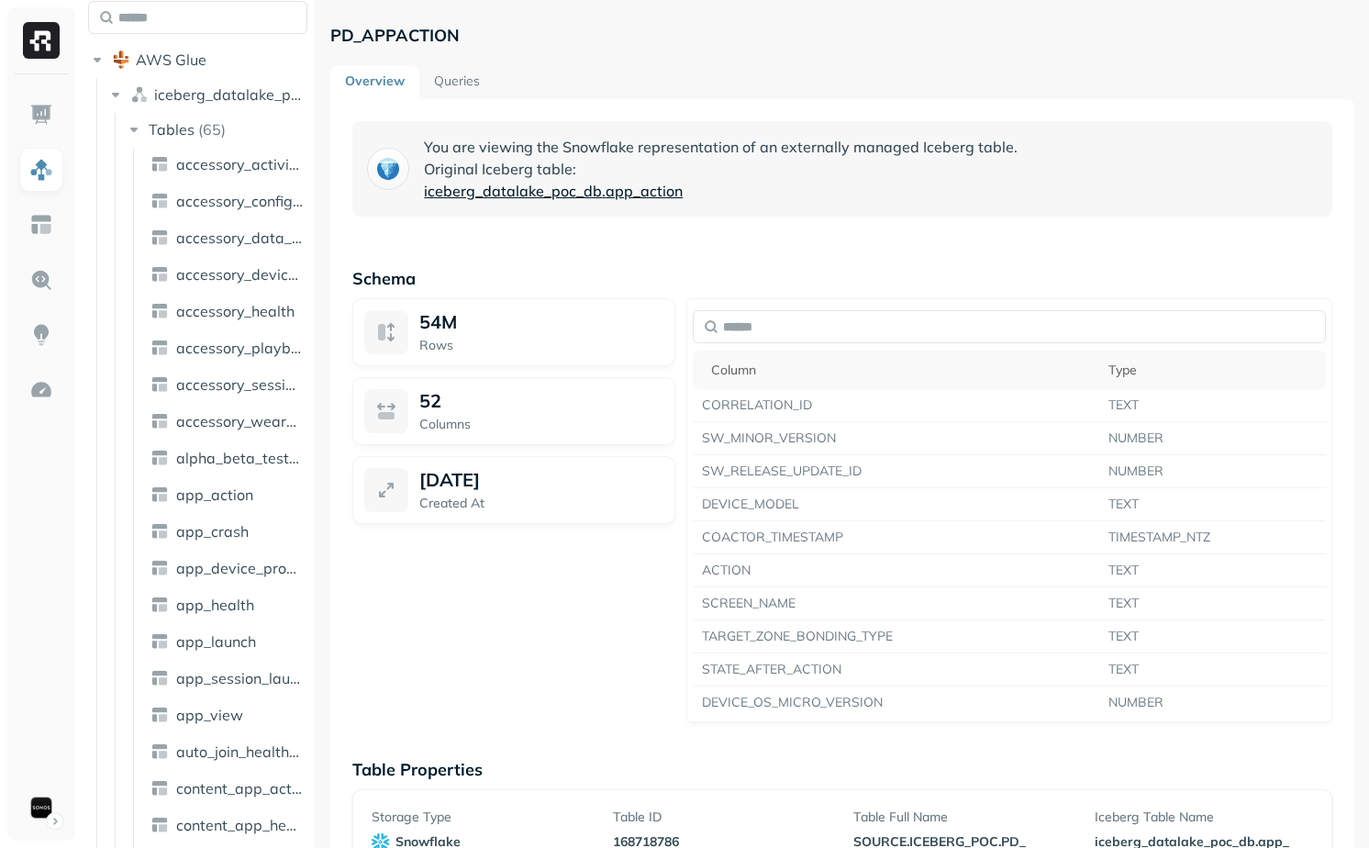
click at [491, 201] on span "iceberg_datalake_poc_db" at bounding box center [513, 191] width 178 height 22
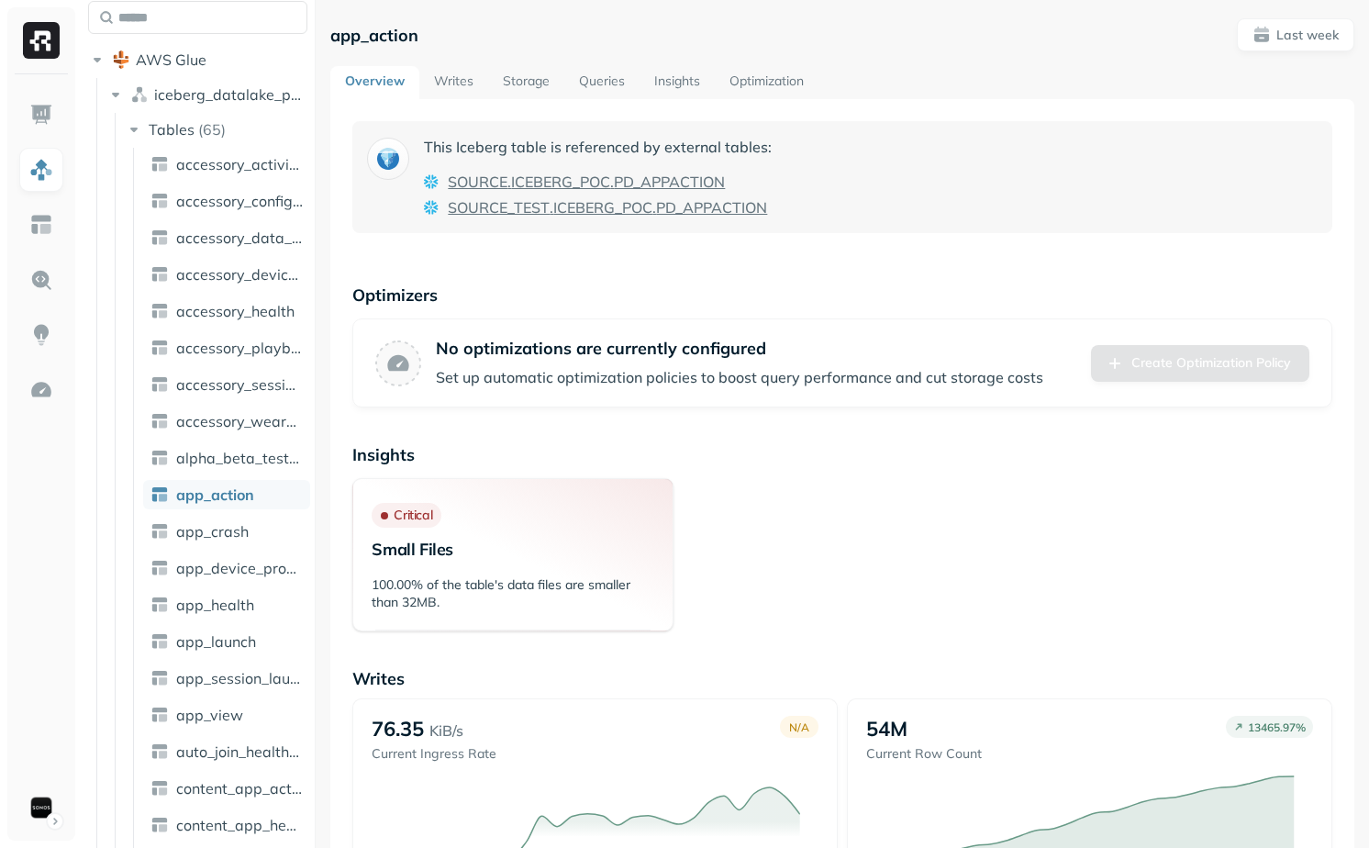
click at [445, 355] on p "No optimizations are currently configured" at bounding box center [740, 348] width 608 height 21
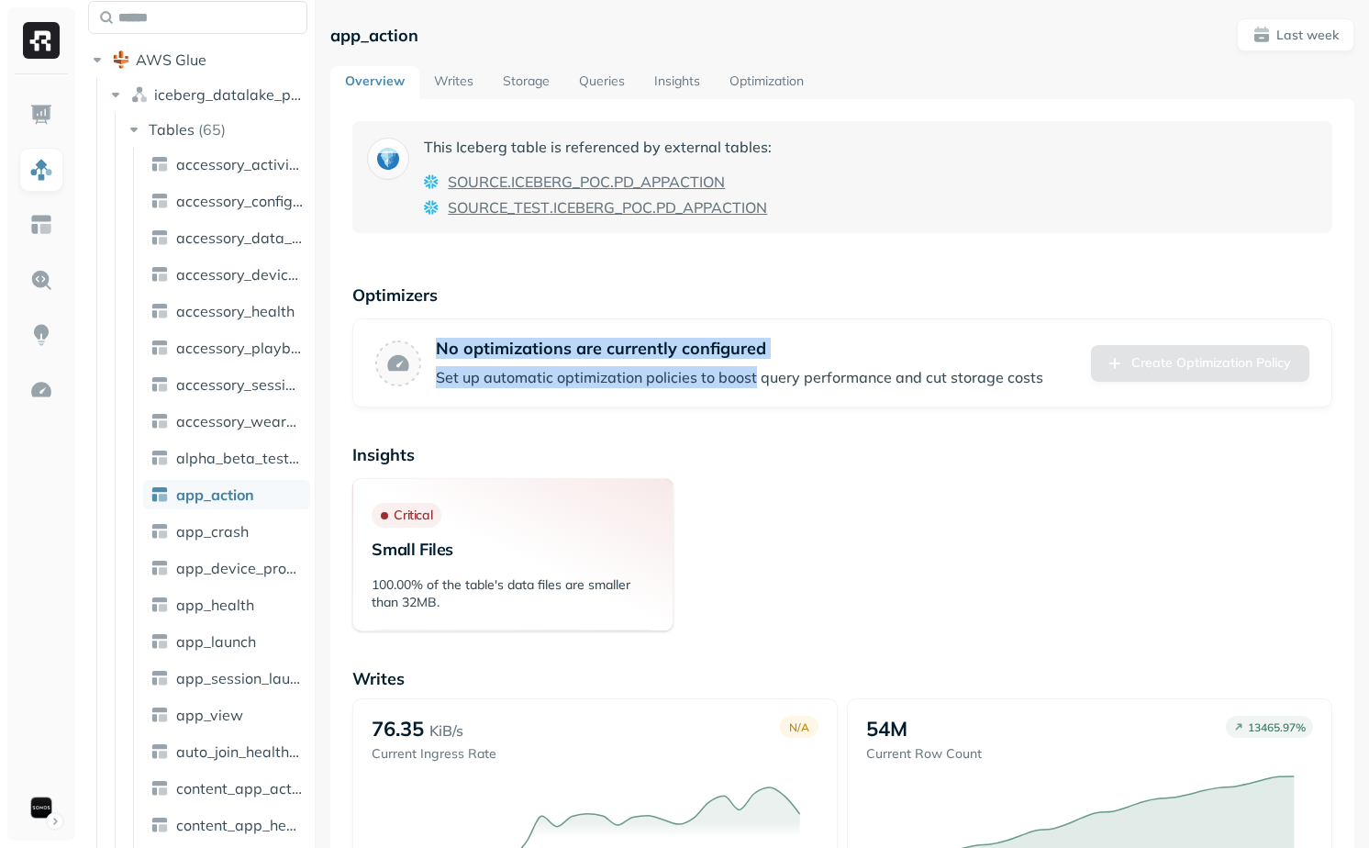
drag, startPoint x: 445, startPoint y: 355, endPoint x: 732, endPoint y: 394, distance: 289.9
click at [733, 394] on div "No optimizations are currently configured Set up automatic optimization policie…" at bounding box center [842, 362] width 980 height 89
click at [732, 394] on div "No optimizations are currently configured Set up automatic optimization policie…" at bounding box center [842, 362] width 980 height 89
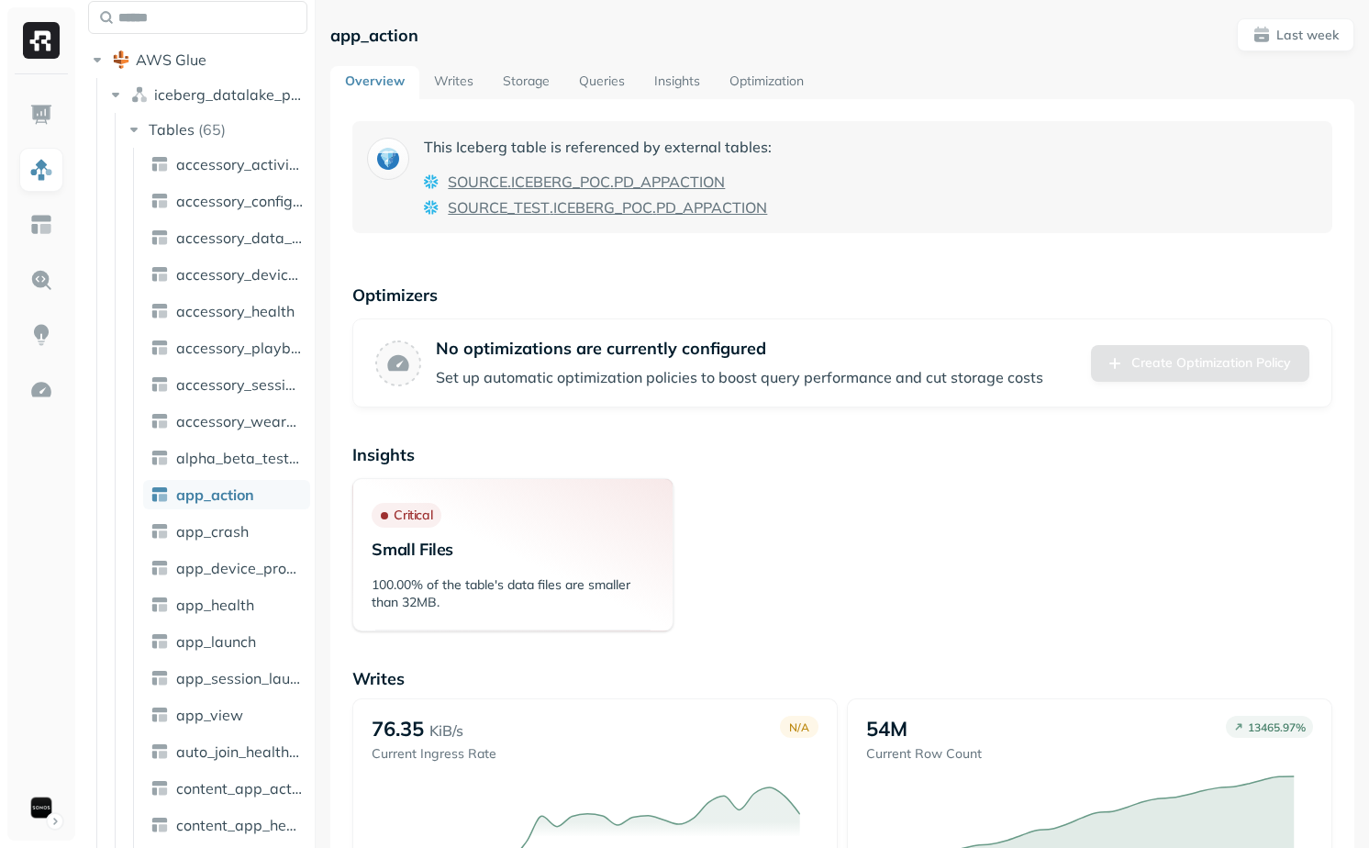
click at [772, 81] on link "Optimization" at bounding box center [767, 82] width 104 height 33
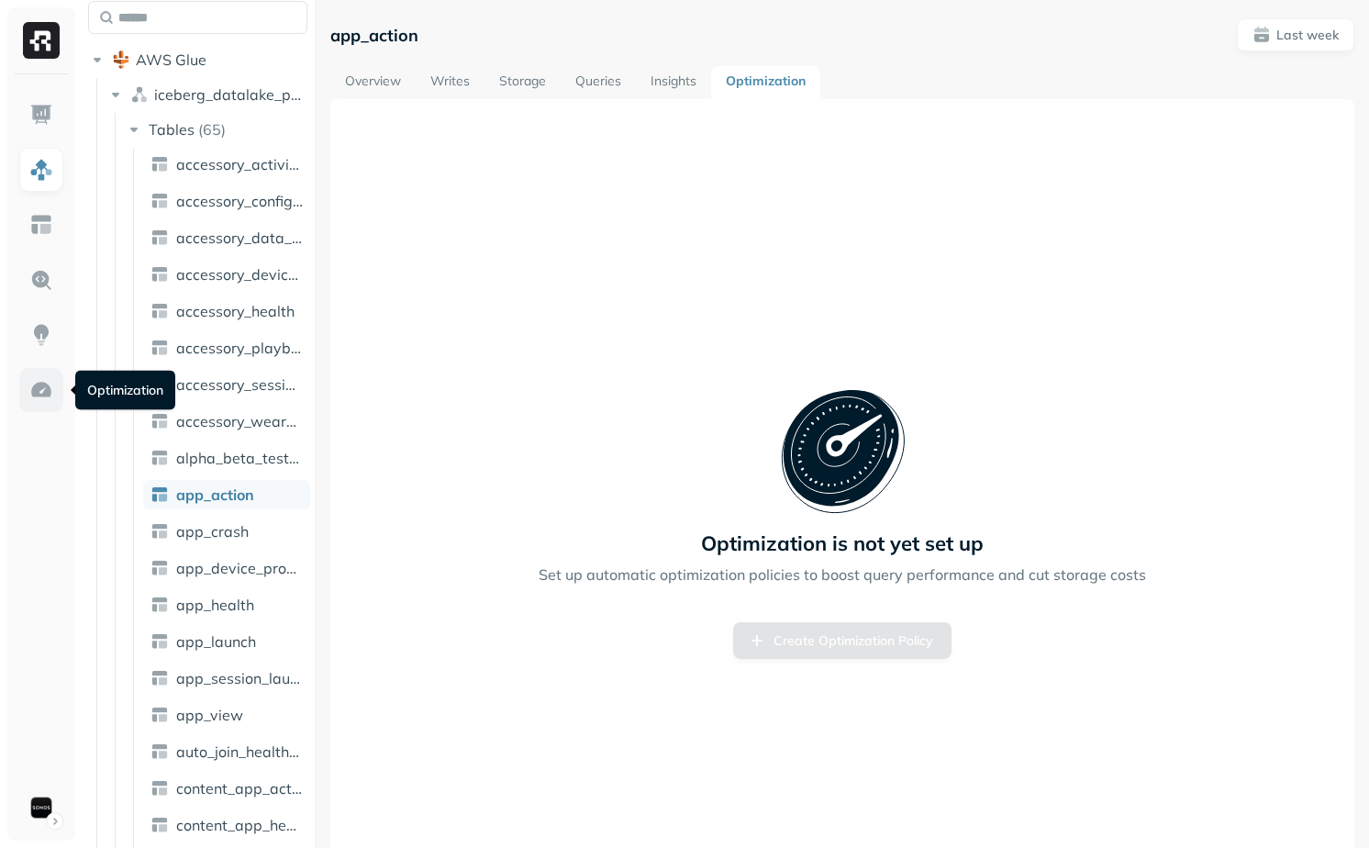
click at [35, 398] on img at bounding box center [41, 390] width 24 height 24
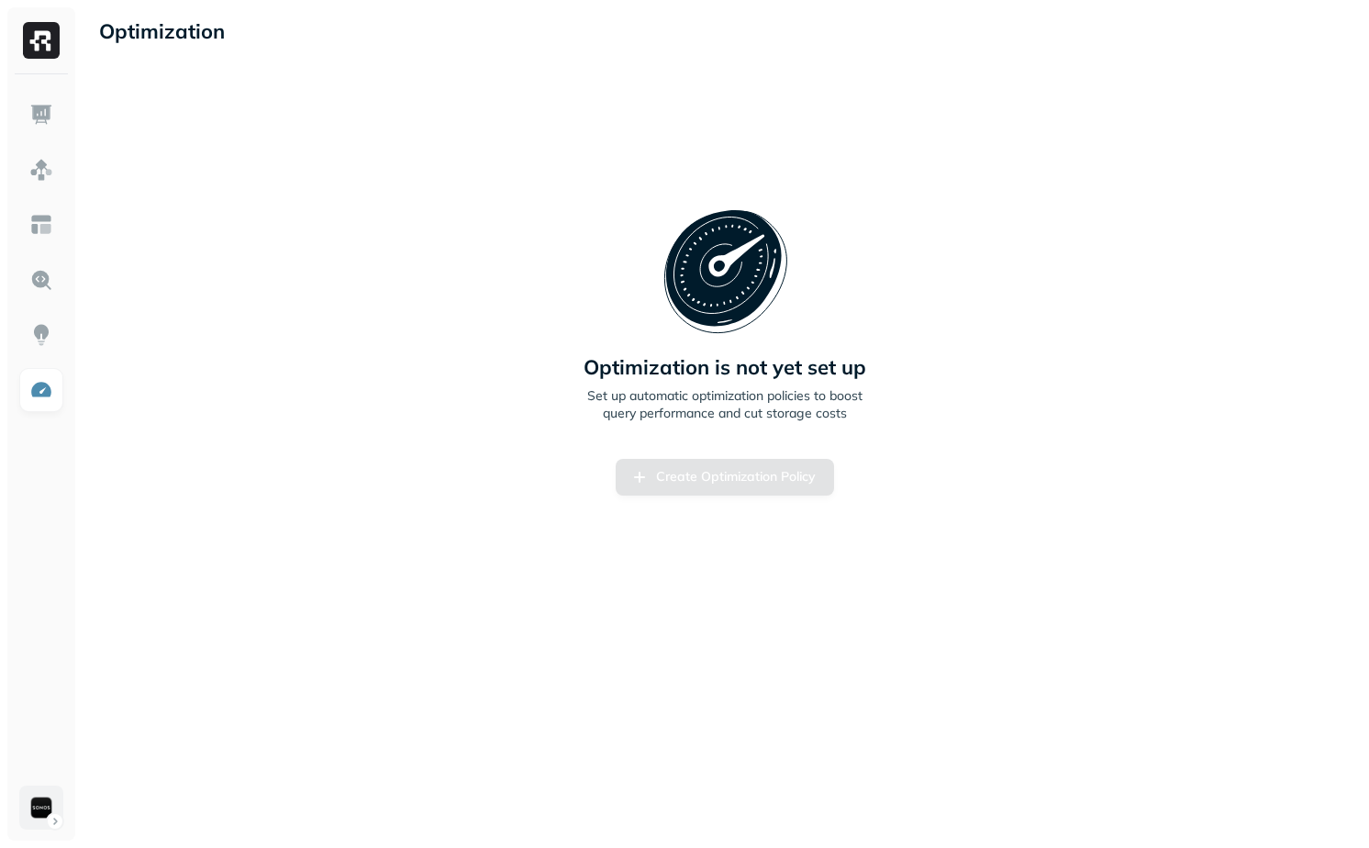
click at [42, 803] on html "Optimization New Policy Optimization is not yet set up Set up automatic optimiz…" at bounding box center [684, 424] width 1369 height 848
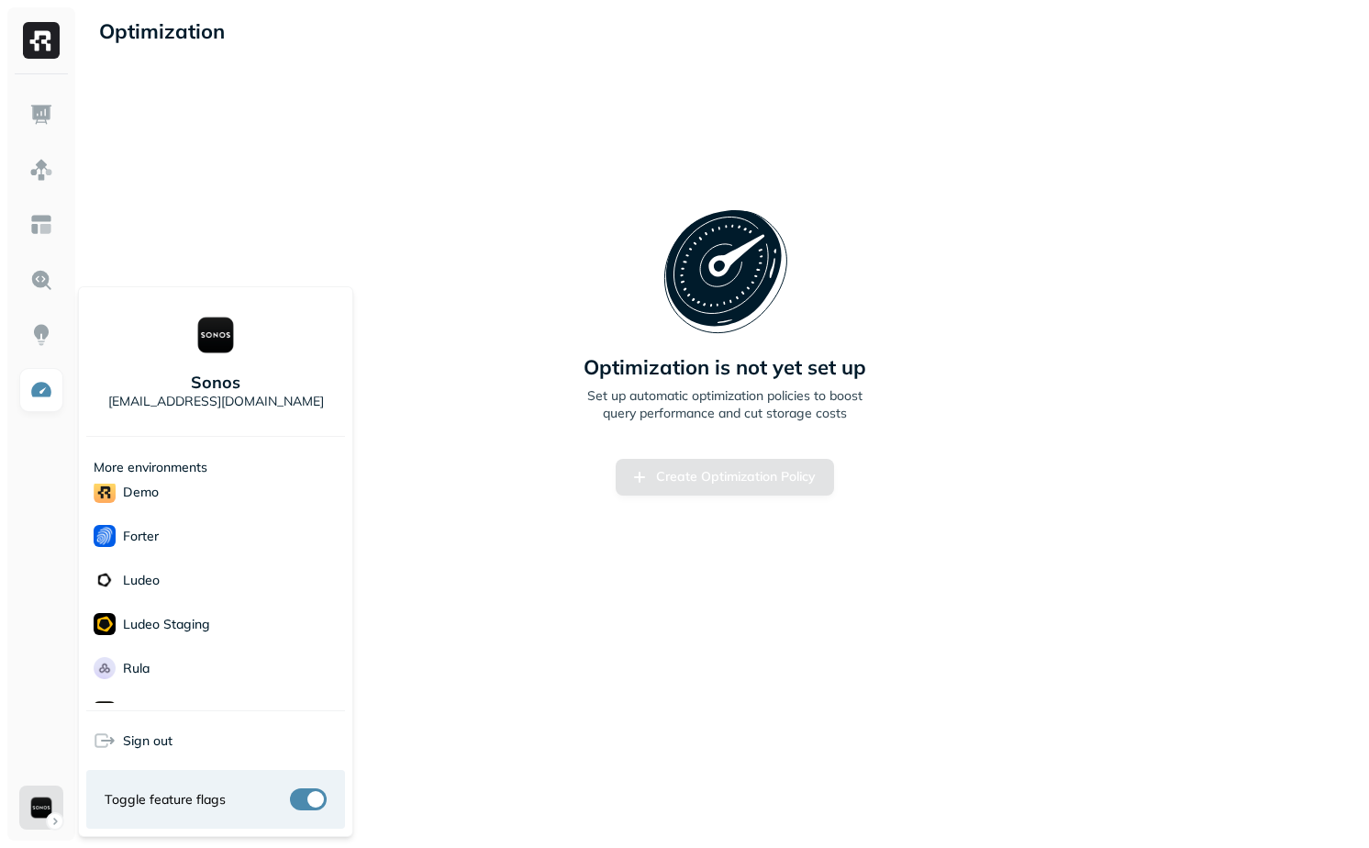
scroll to position [229, 0]
click at [178, 547] on div "demo" at bounding box center [215, 541] width 259 height 44
click at [619, 771] on html "Optimization New Policy Optimization is not yet set up Set up automatic optimiz…" at bounding box center [684, 424] width 1369 height 848
